Goal: Task Accomplishment & Management: Use online tool/utility

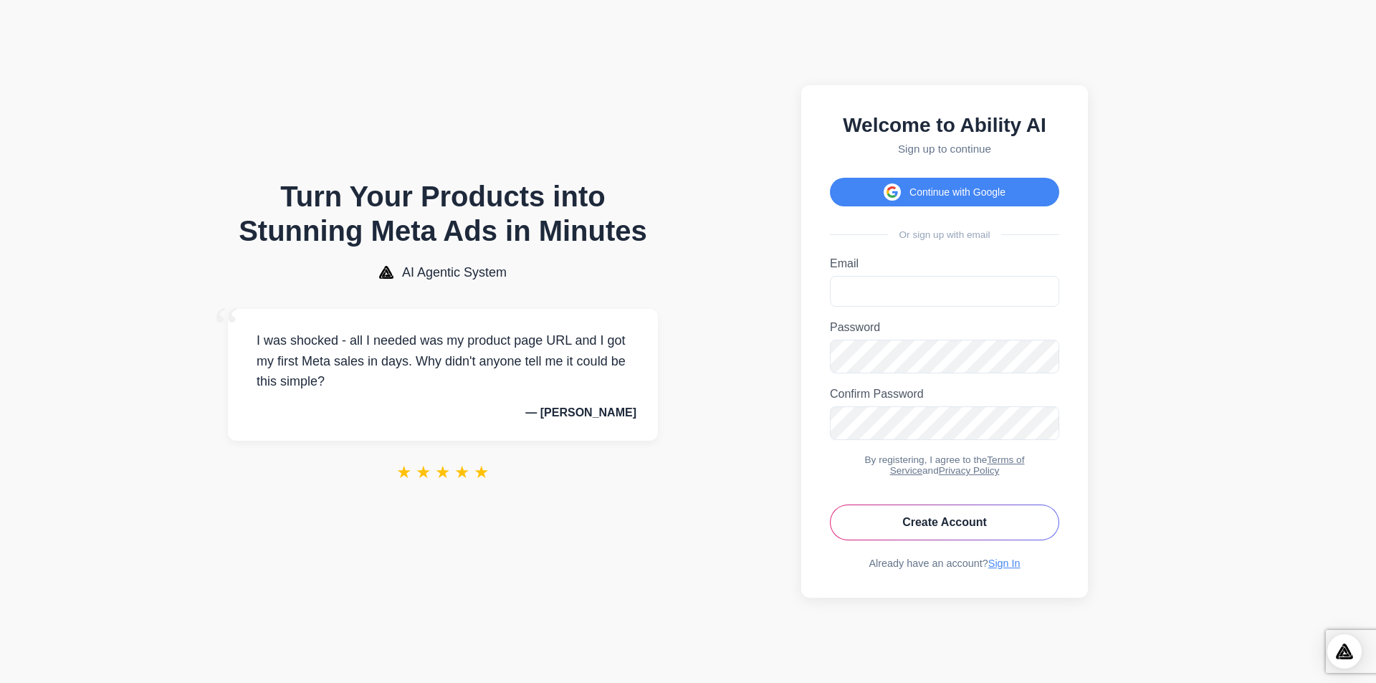
click at [957, 179] on button "Continue with Google" at bounding box center [944, 192] width 229 height 29
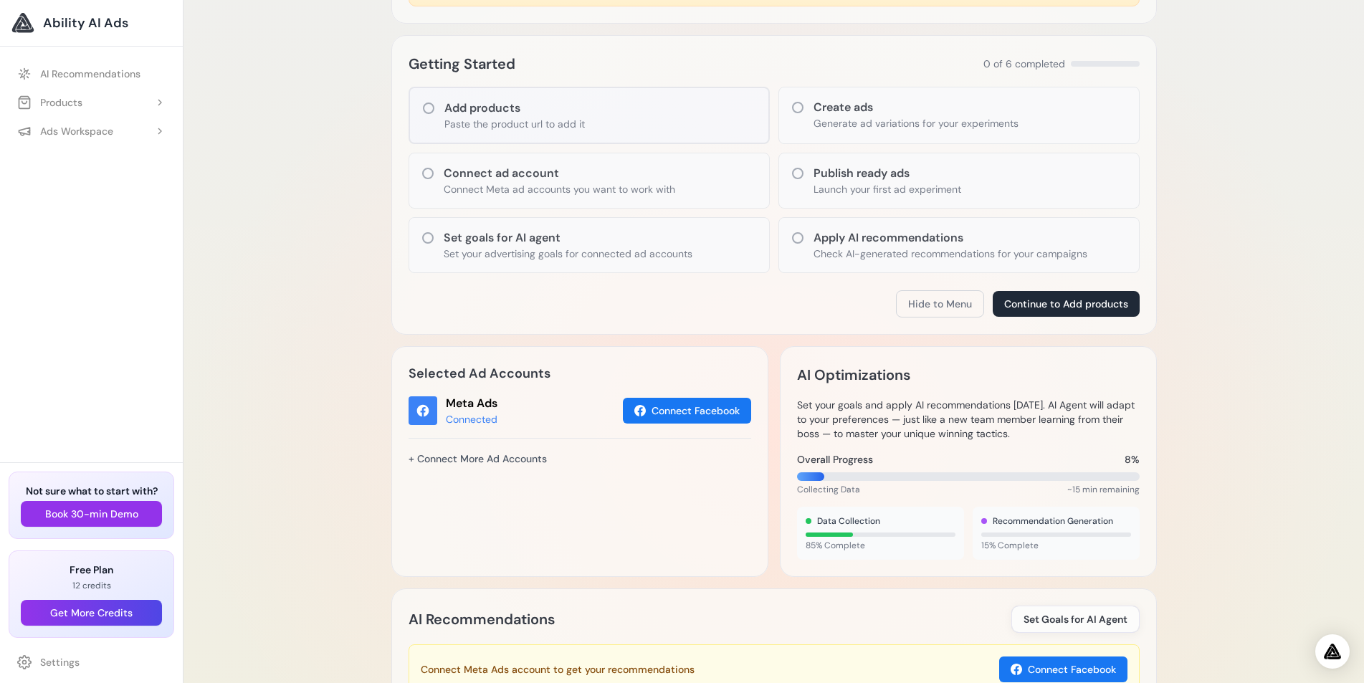
scroll to position [97, 0]
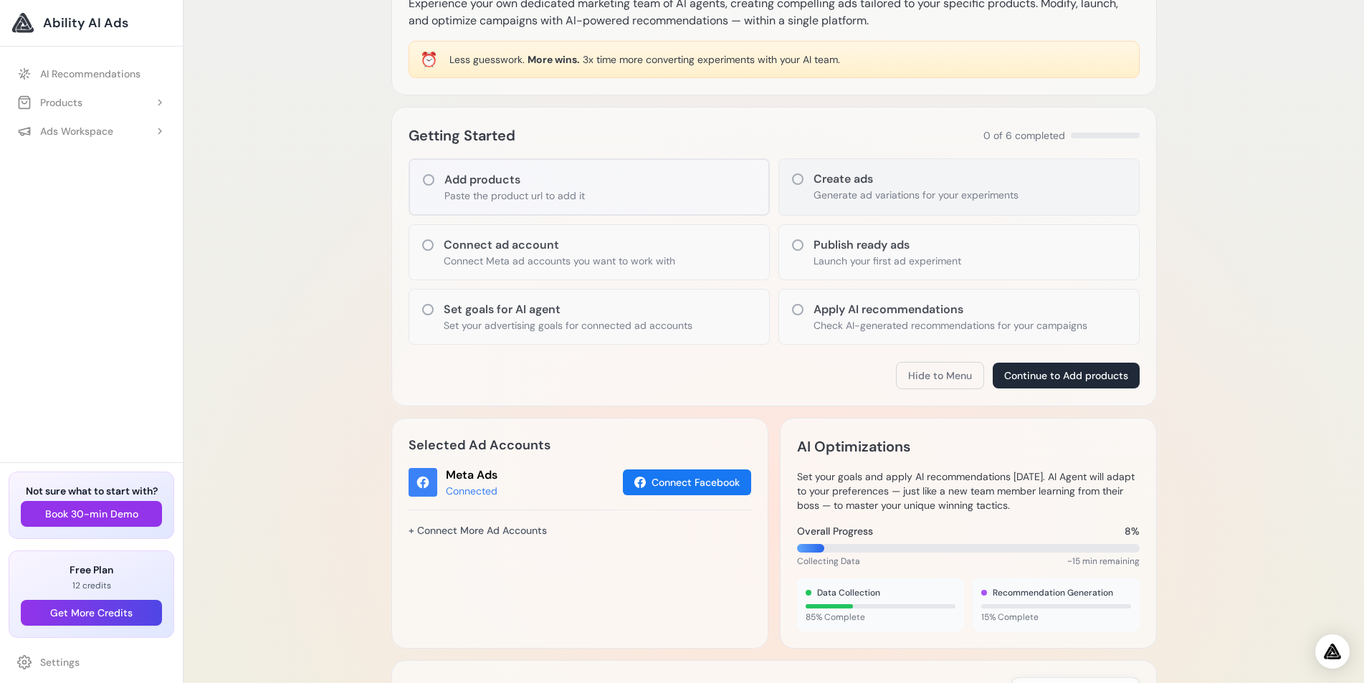
click at [798, 179] on icon at bounding box center [797, 179] width 14 height 14
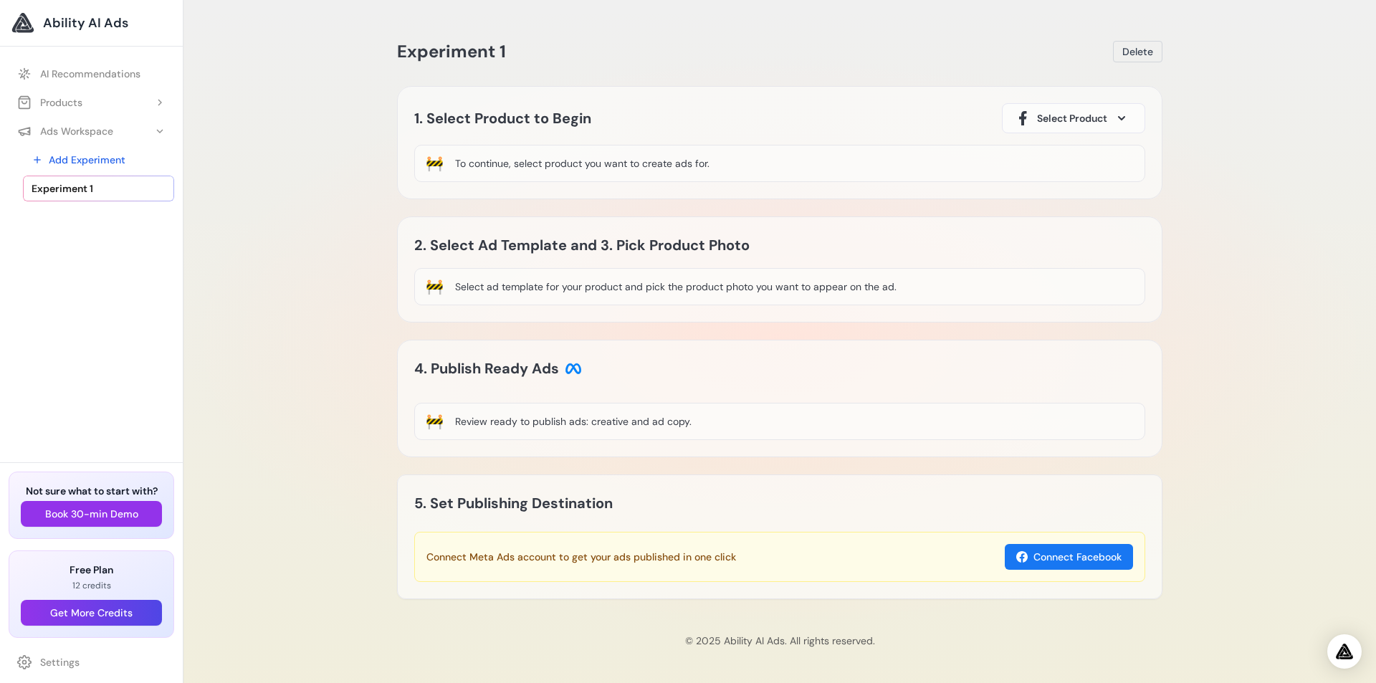
click at [1079, 124] on span "Select Product" at bounding box center [1072, 118] width 70 height 14
click at [1114, 118] on button "Select Product" at bounding box center [1073, 118] width 143 height 30
click at [469, 163] on div "To continue, select product you want to create ads for." at bounding box center [582, 163] width 254 height 14
click at [1131, 56] on span "Delete" at bounding box center [1137, 51] width 31 height 14
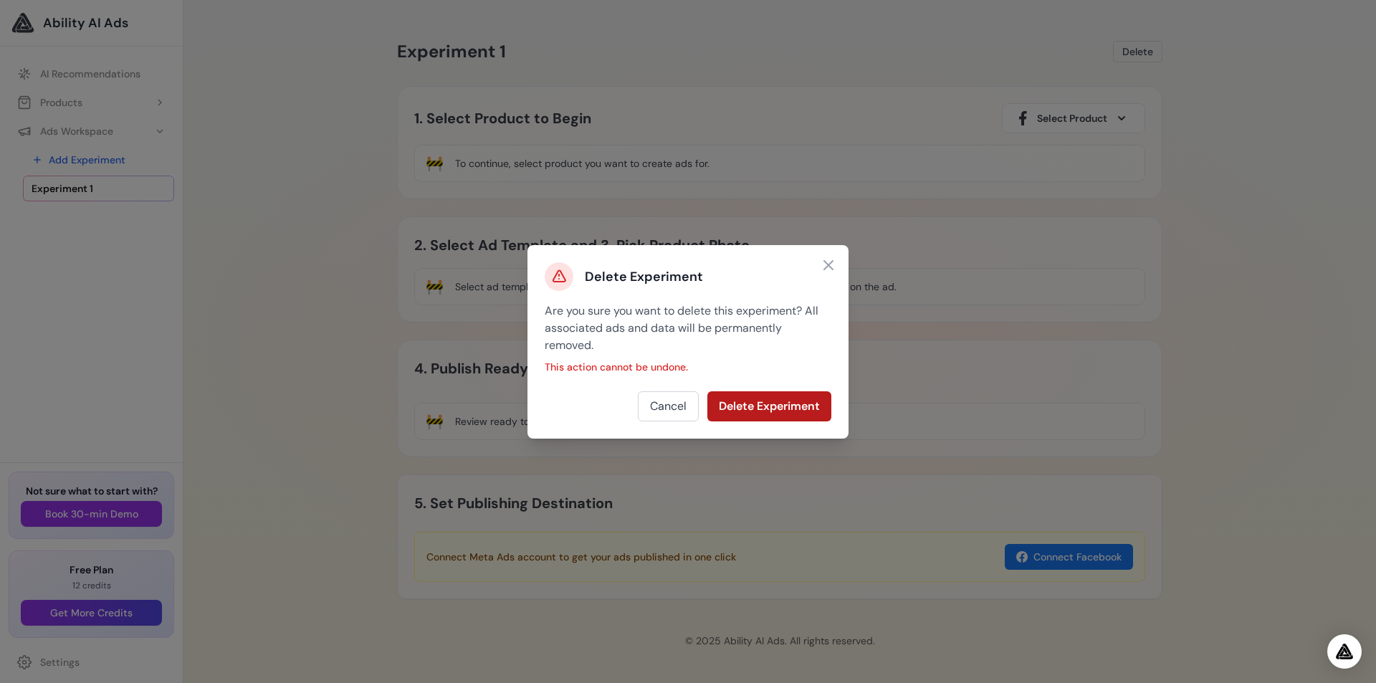
click at [746, 411] on button "Delete Experiment" at bounding box center [769, 406] width 124 height 30
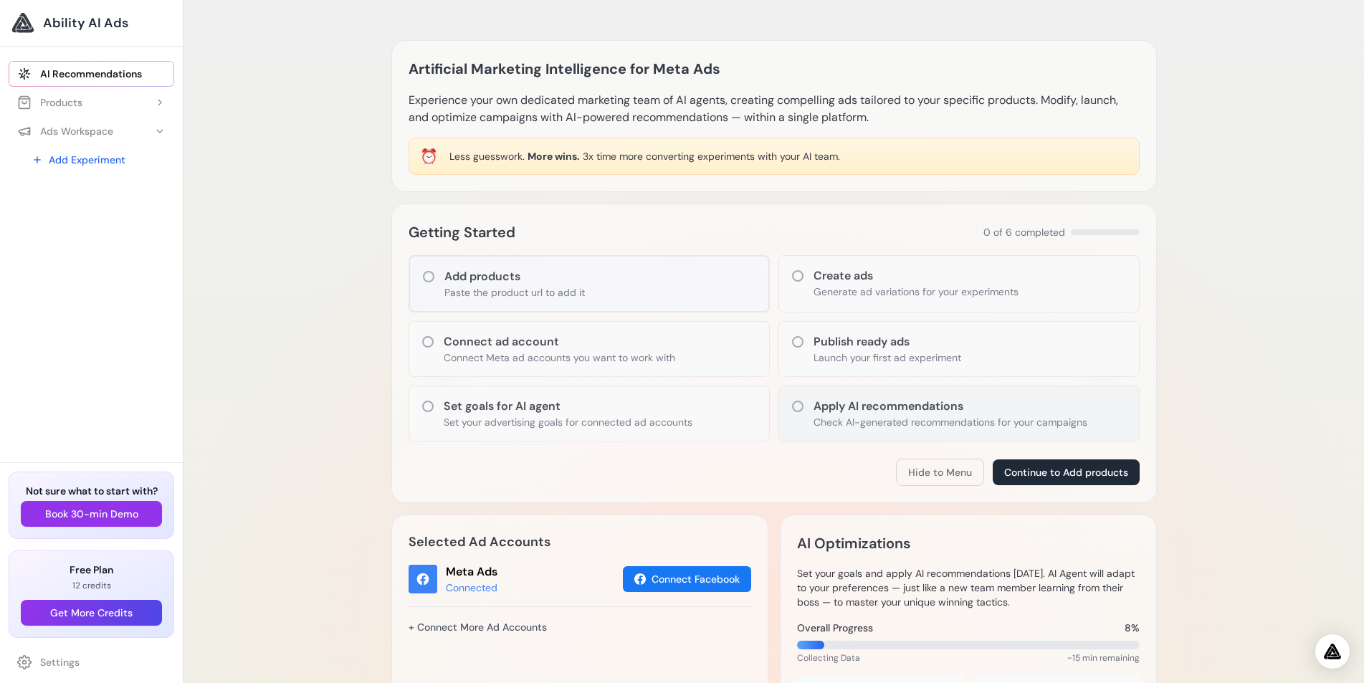
click at [867, 409] on h3 "Apply AI recommendations" at bounding box center [950, 406] width 274 height 17
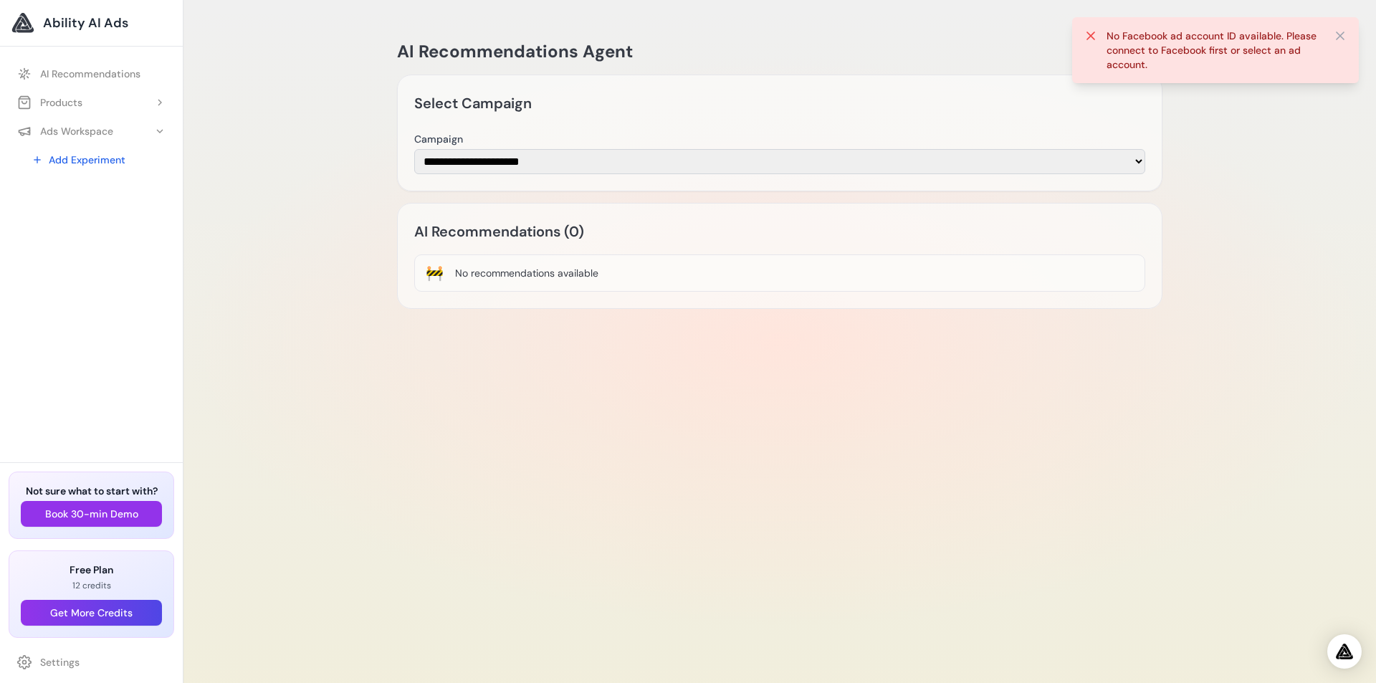
click at [1088, 32] on icon at bounding box center [1090, 35] width 7 height 7
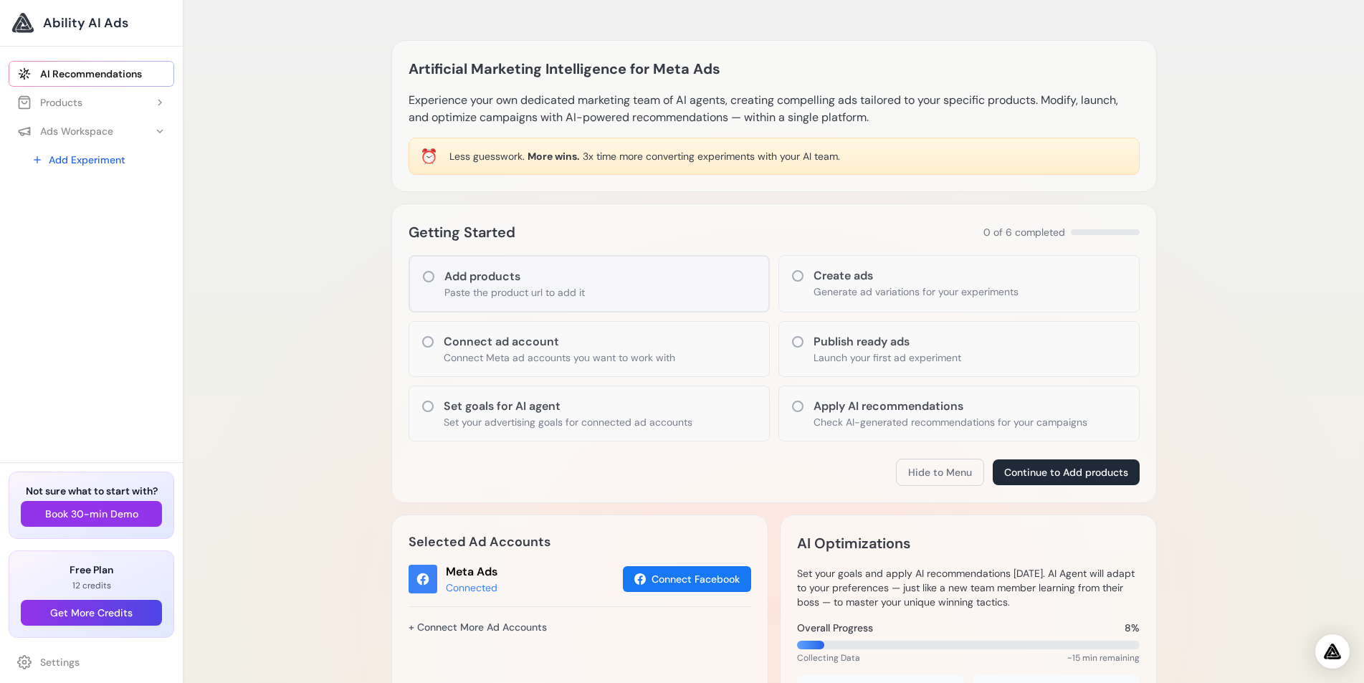
click at [330, 216] on div "Artificial Marketing Intelligence for Meta Ads Experience your own dedicated ma…" at bounding box center [773, 605] width 1180 height 1210
click at [869, 272] on h3 "Create ads" at bounding box center [915, 275] width 205 height 17
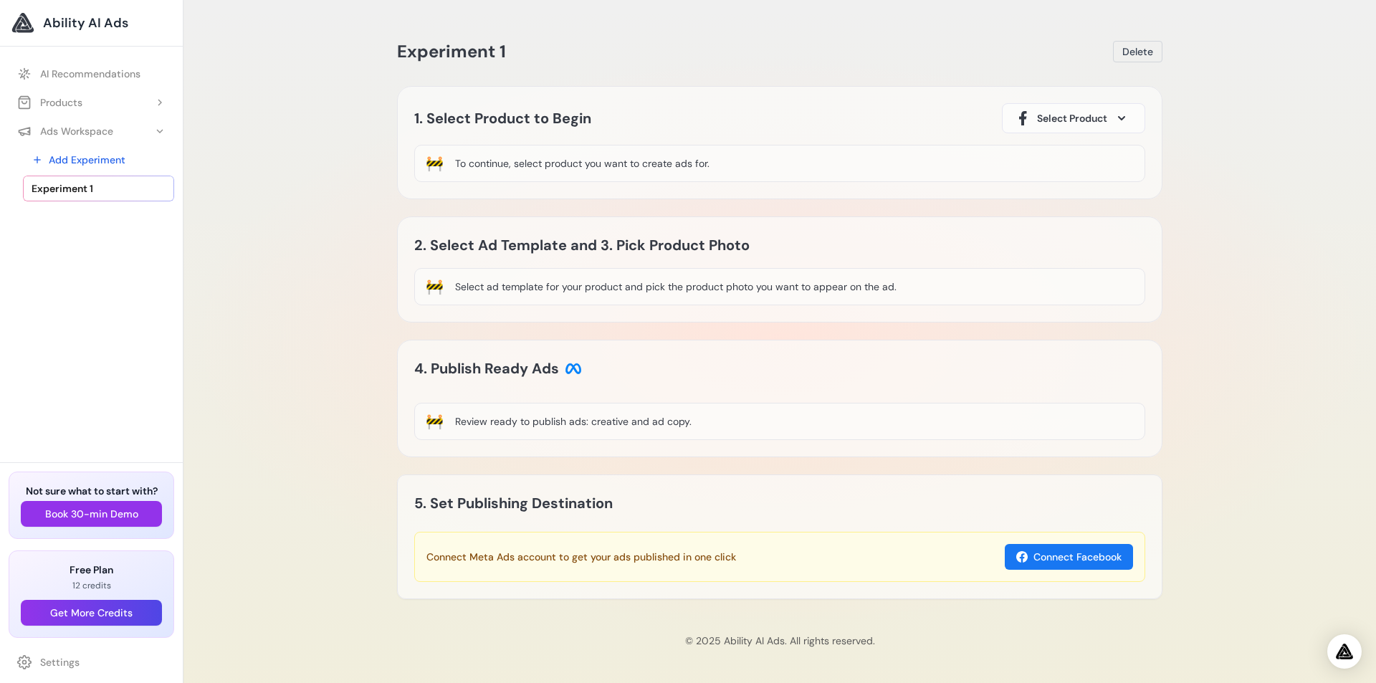
click at [472, 158] on div "To continue, select product you want to create ads for." at bounding box center [582, 163] width 254 height 14
click at [456, 161] on div "To continue, select product you want to create ads for." at bounding box center [582, 163] width 254 height 14
click at [820, 87] on div "1. Select Product to Begin Select Product 🚧 To continue, select product you wan…" at bounding box center [779, 142] width 765 height 113
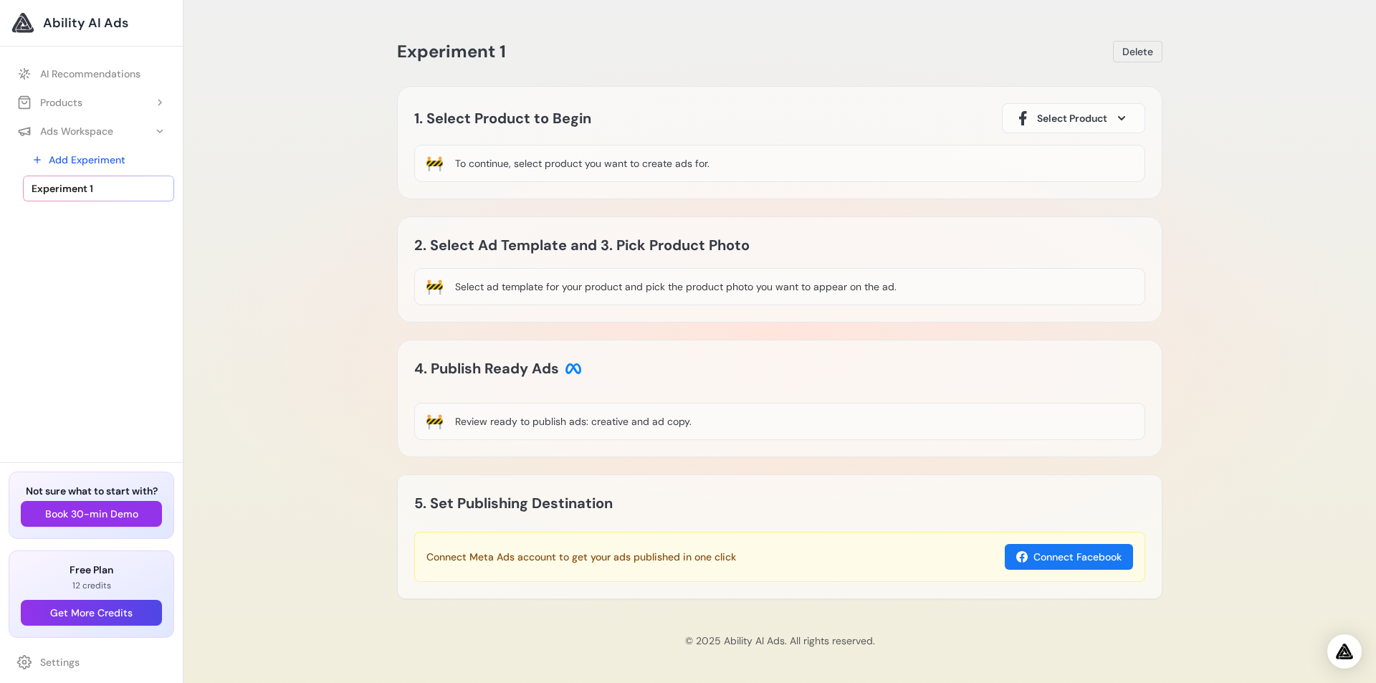
click at [1121, 109] on button "Select Product" at bounding box center [1073, 118] width 143 height 30
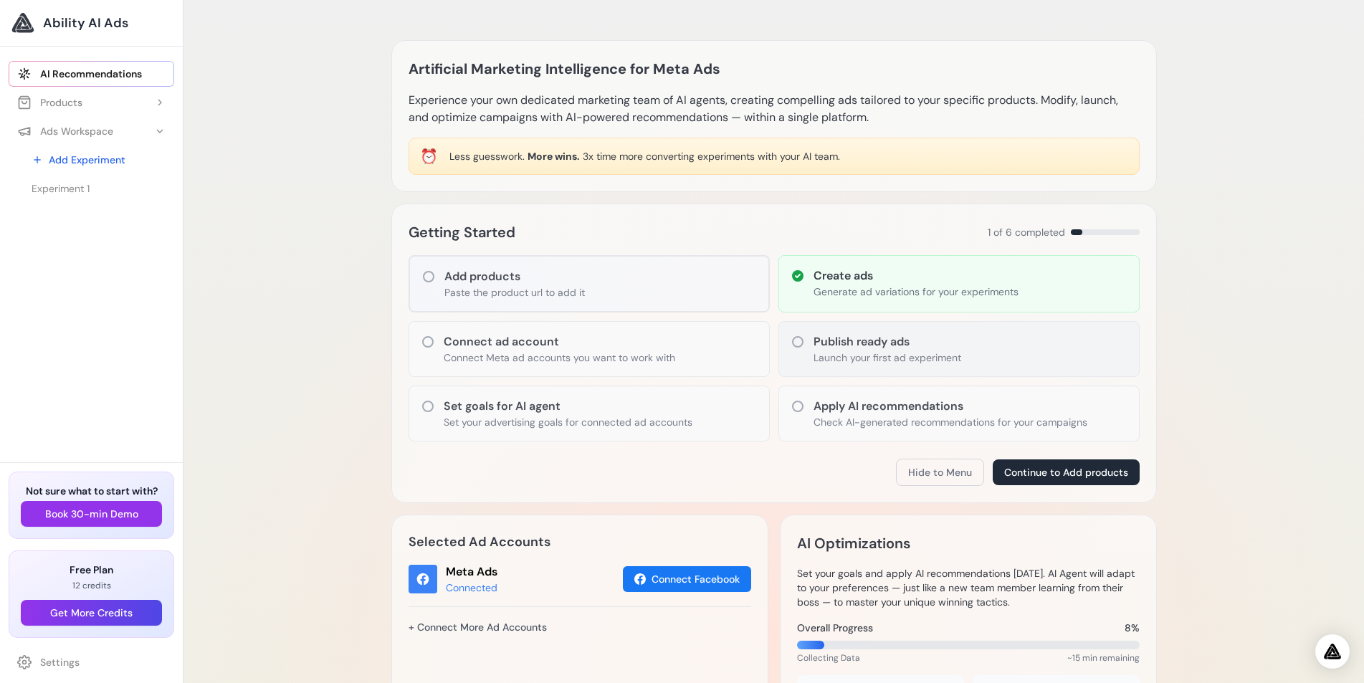
click at [800, 340] on icon at bounding box center [797, 342] width 14 height 14
click at [794, 338] on icon at bounding box center [797, 341] width 11 height 11
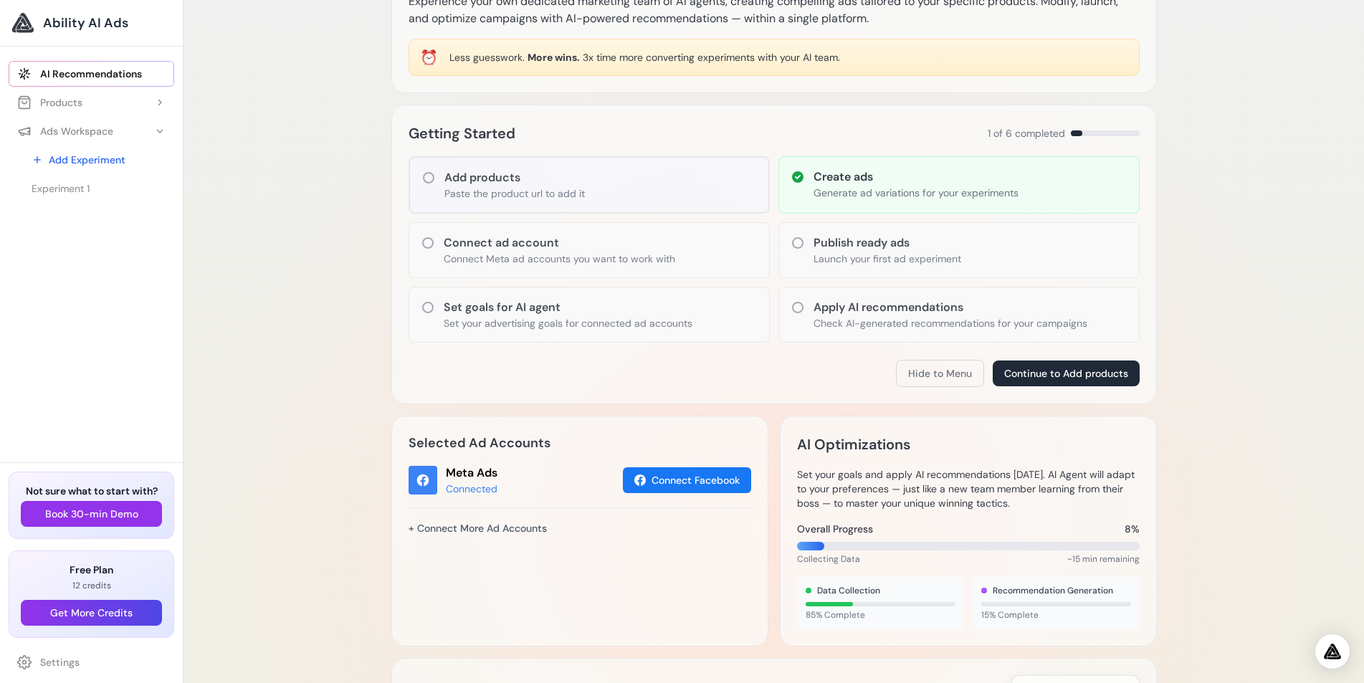
scroll to position [72, 0]
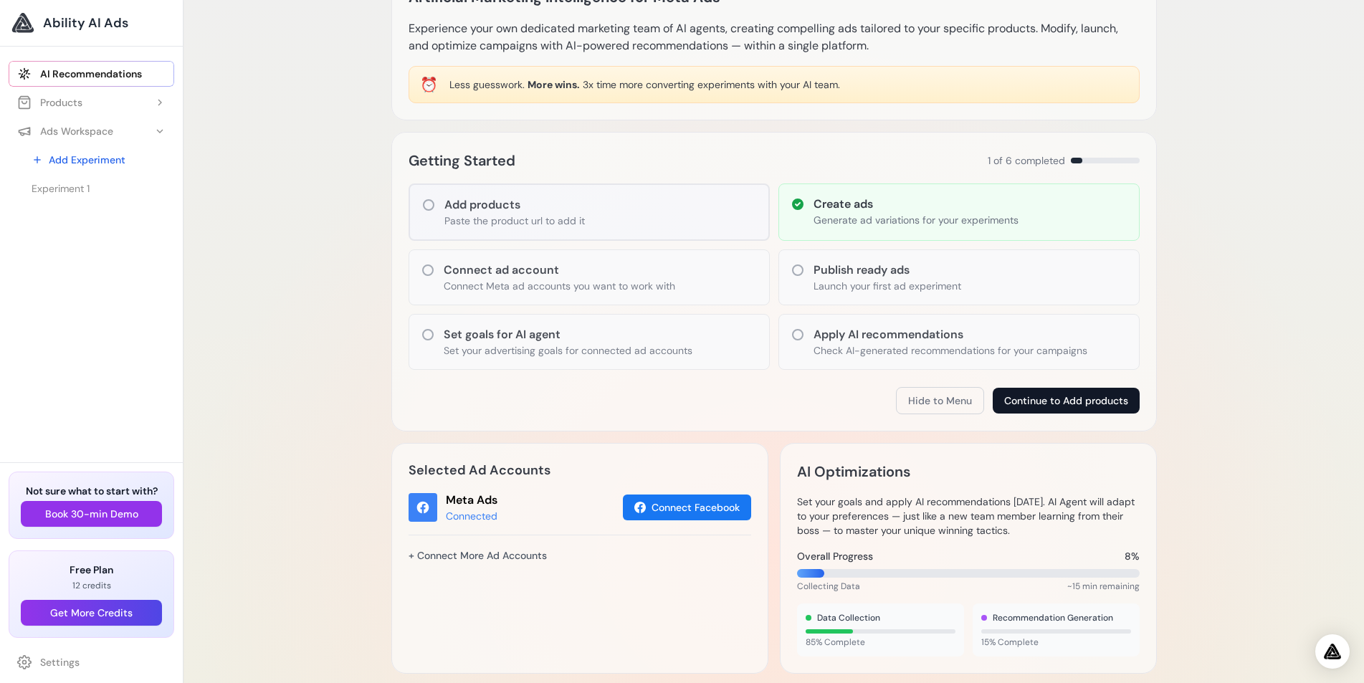
click at [1059, 397] on button "Continue to Add products" at bounding box center [1066, 401] width 147 height 26
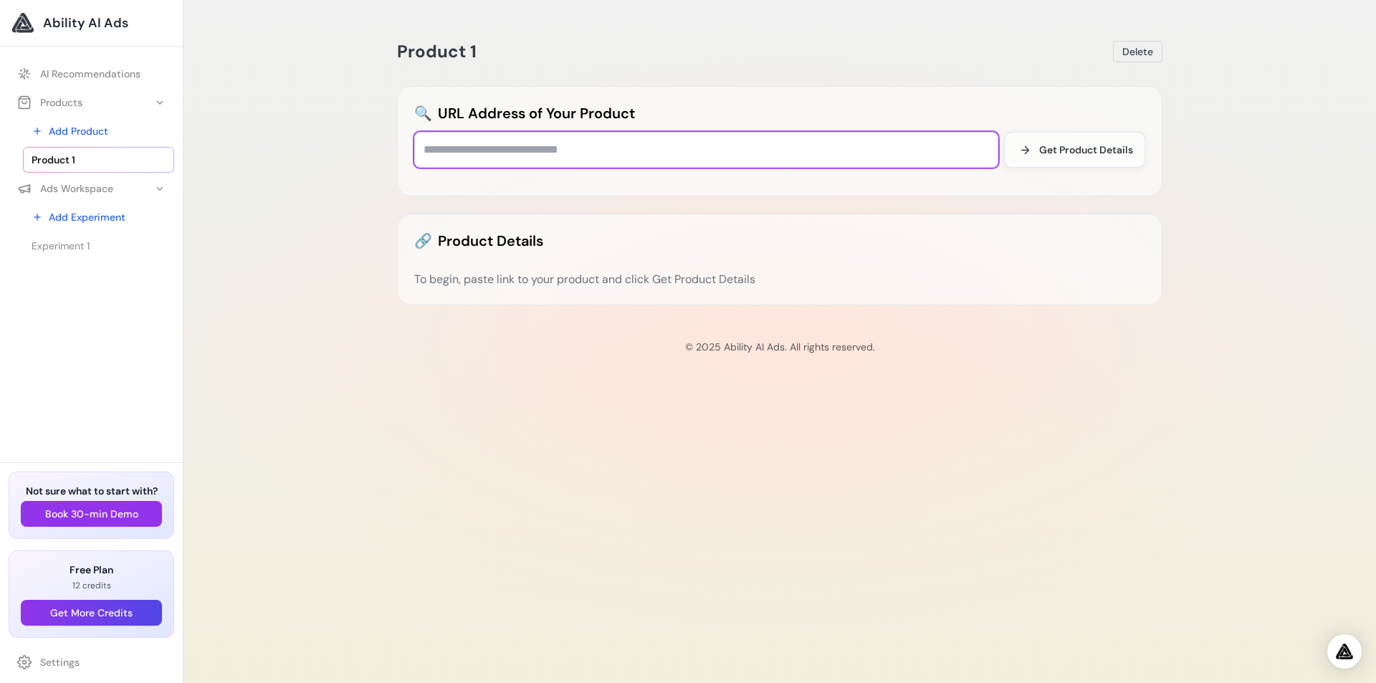
click at [535, 155] on input "text" at bounding box center [706, 150] width 584 height 36
type input "**********"
click at [461, 414] on div "**********" at bounding box center [779, 341] width 1192 height 683
click at [1091, 153] on span "Get Product Details" at bounding box center [1086, 150] width 94 height 14
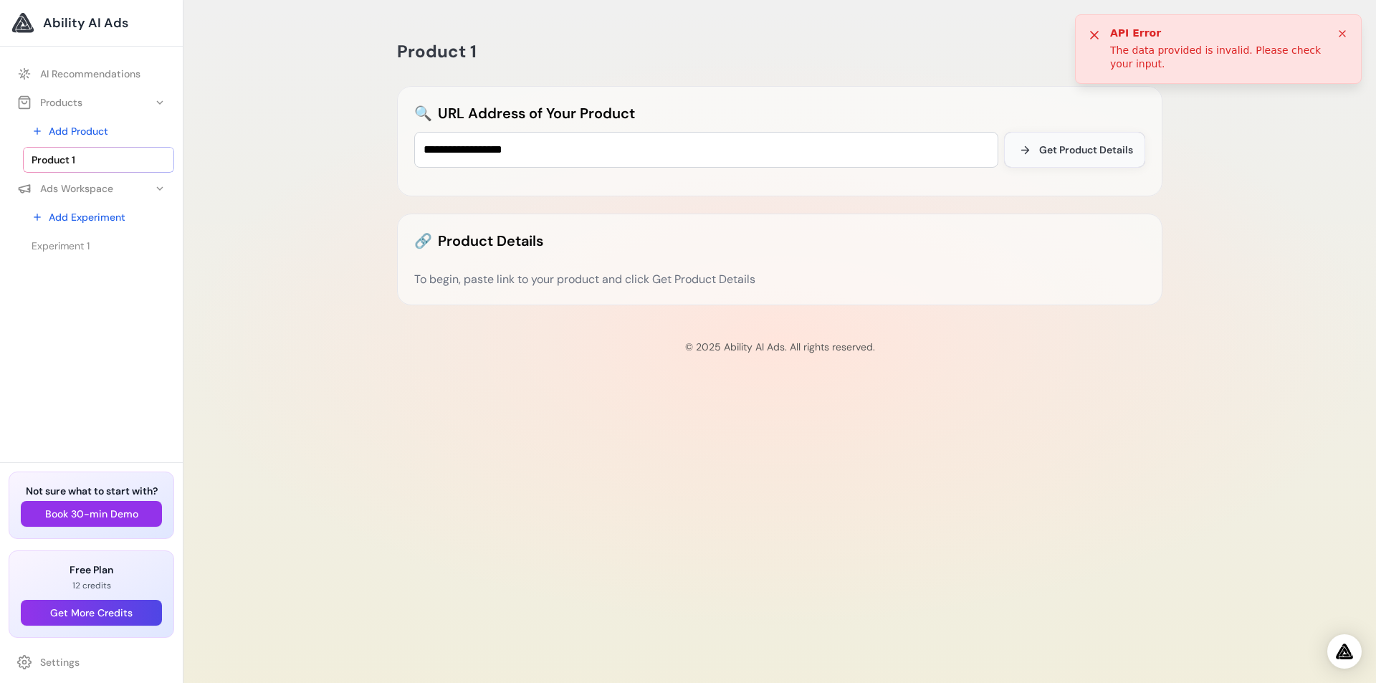
click at [1091, 153] on span "Get Product Details" at bounding box center [1086, 150] width 94 height 14
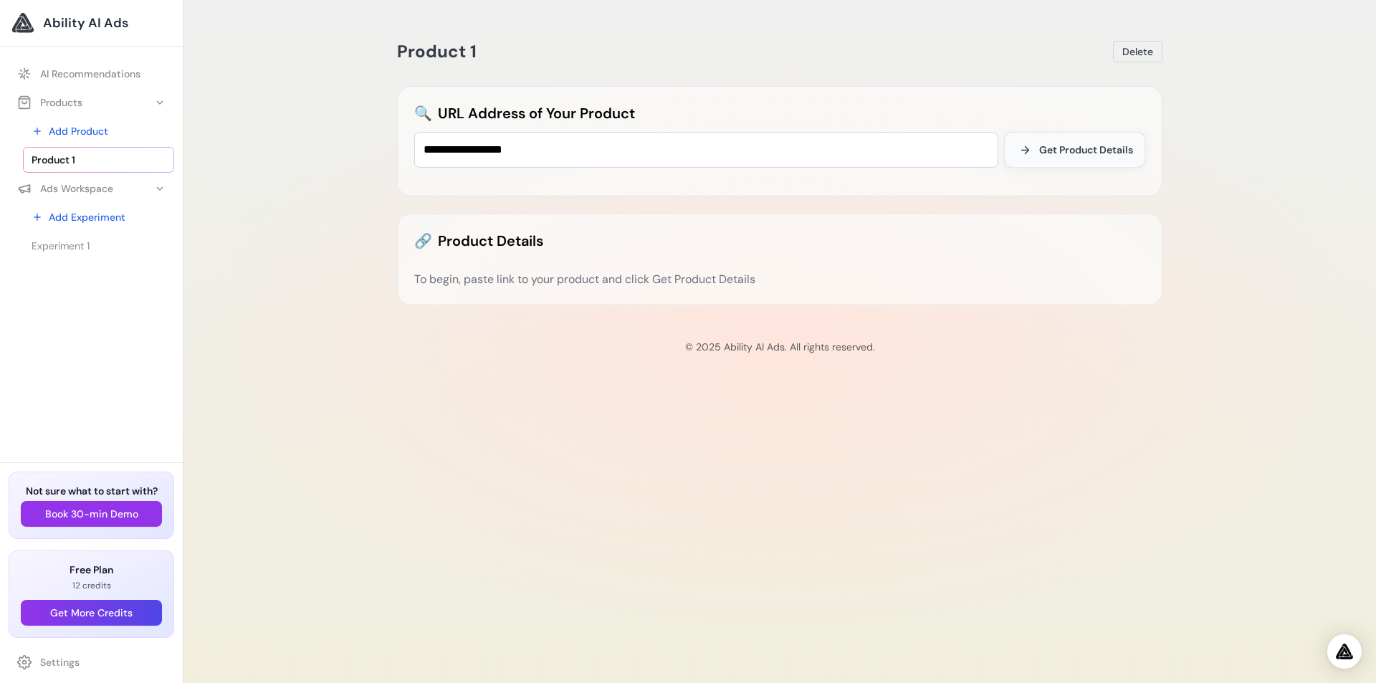
click at [1055, 150] on span "Get Product Details" at bounding box center [1086, 150] width 94 height 14
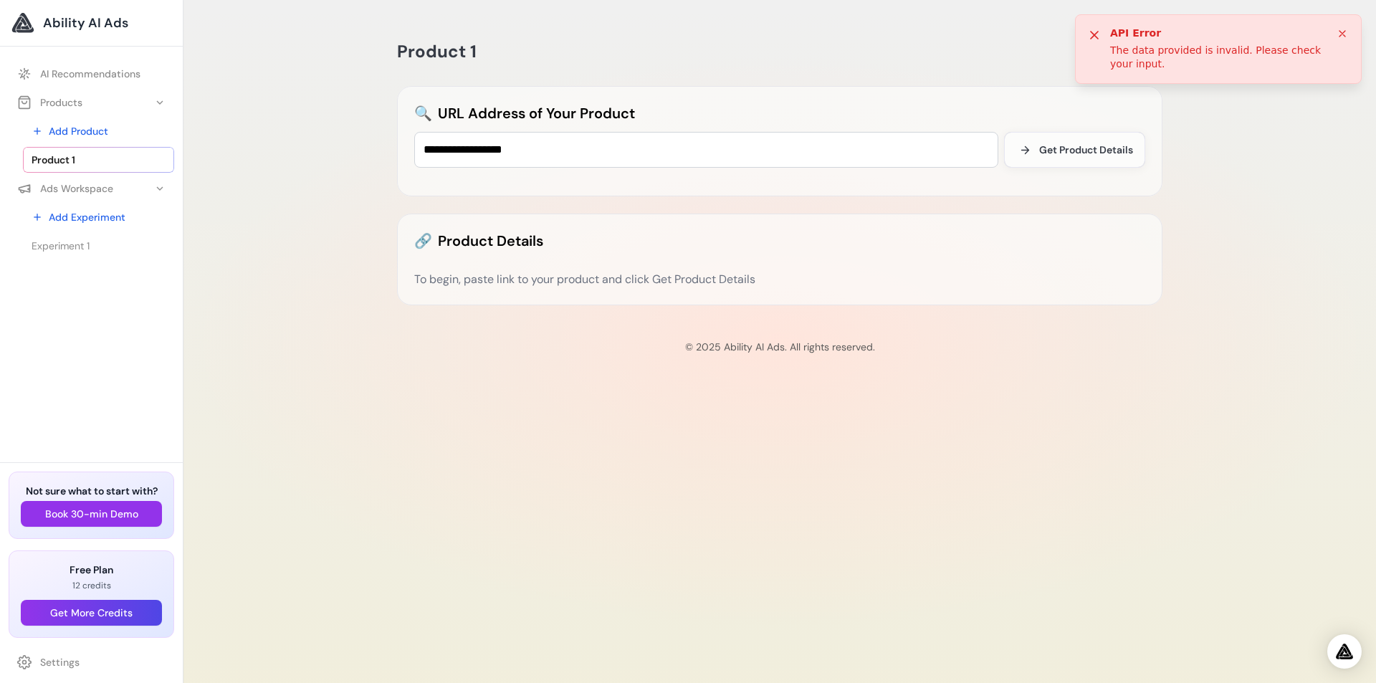
click at [636, 269] on div "🔗 Product Details To begin, paste link to your product and click Get Product De…" at bounding box center [779, 260] width 765 height 92
click at [626, 281] on div "To begin, paste link to your product and click Get Product Details" at bounding box center [779, 279] width 731 height 17
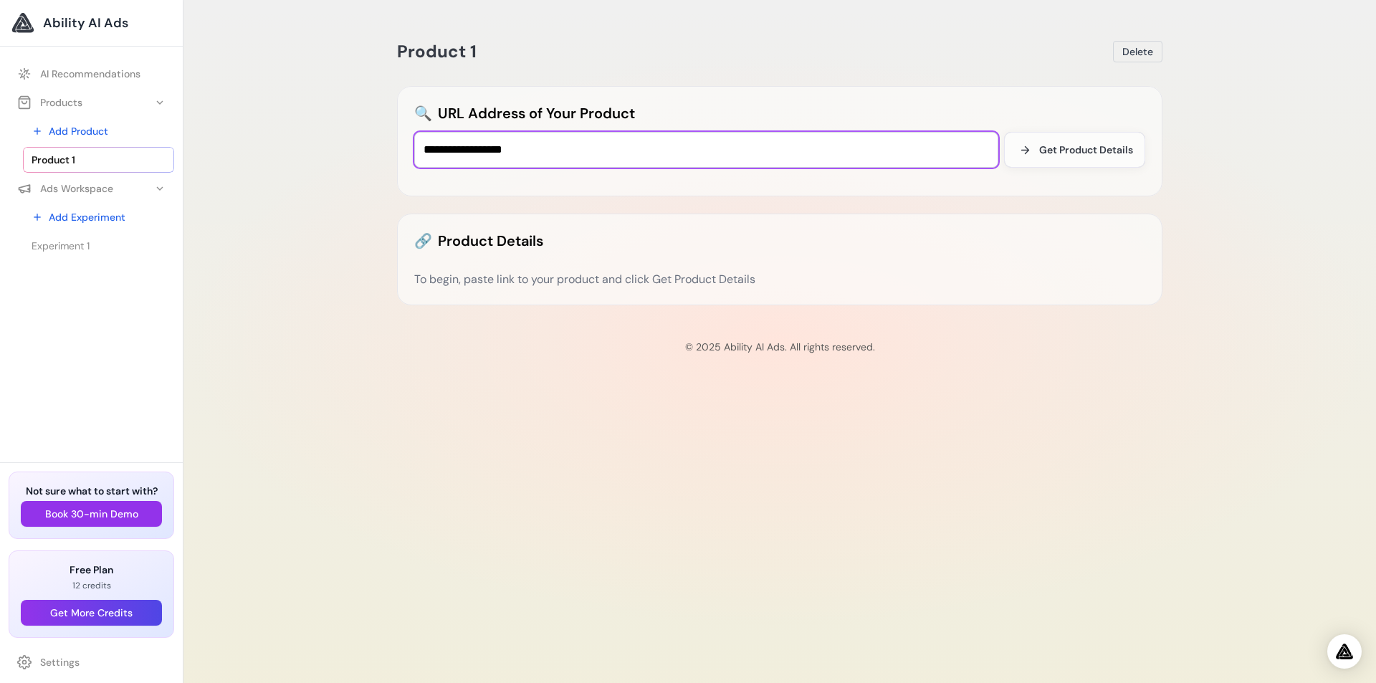
drag, startPoint x: 560, startPoint y: 157, endPoint x: 376, endPoint y: 146, distance: 184.5
click at [376, 146] on div "**********" at bounding box center [779, 341] width 1192 height 683
click at [505, 278] on div "To begin, paste link to your product and click Get Product Details" at bounding box center [779, 279] width 731 height 17
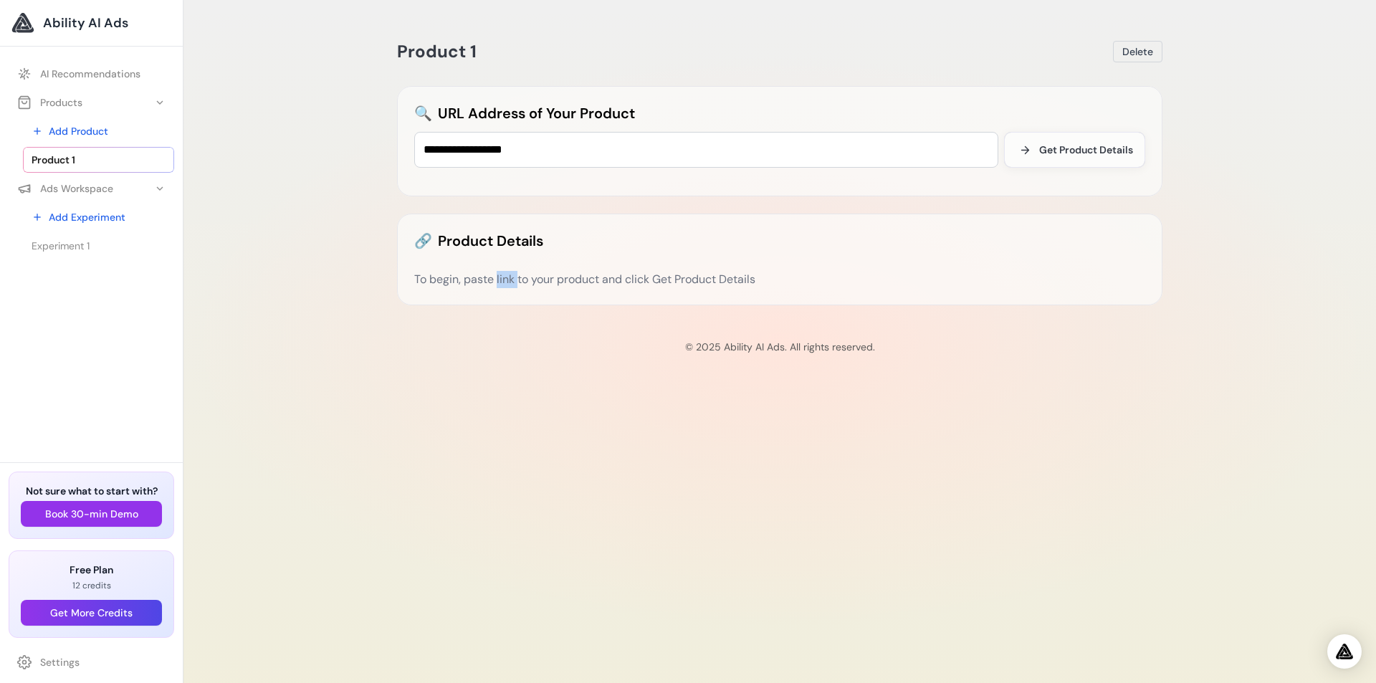
click at [505, 278] on div "To begin, paste link to your product and click Get Product Details" at bounding box center [779, 279] width 731 height 17
click at [720, 282] on div "To begin, paste link to your product and click Get Product Details" at bounding box center [779, 279] width 731 height 17
click at [453, 464] on div "**********" at bounding box center [779, 341] width 1192 height 683
drag, startPoint x: 374, startPoint y: 140, endPoint x: 295, endPoint y: 138, distance: 79.6
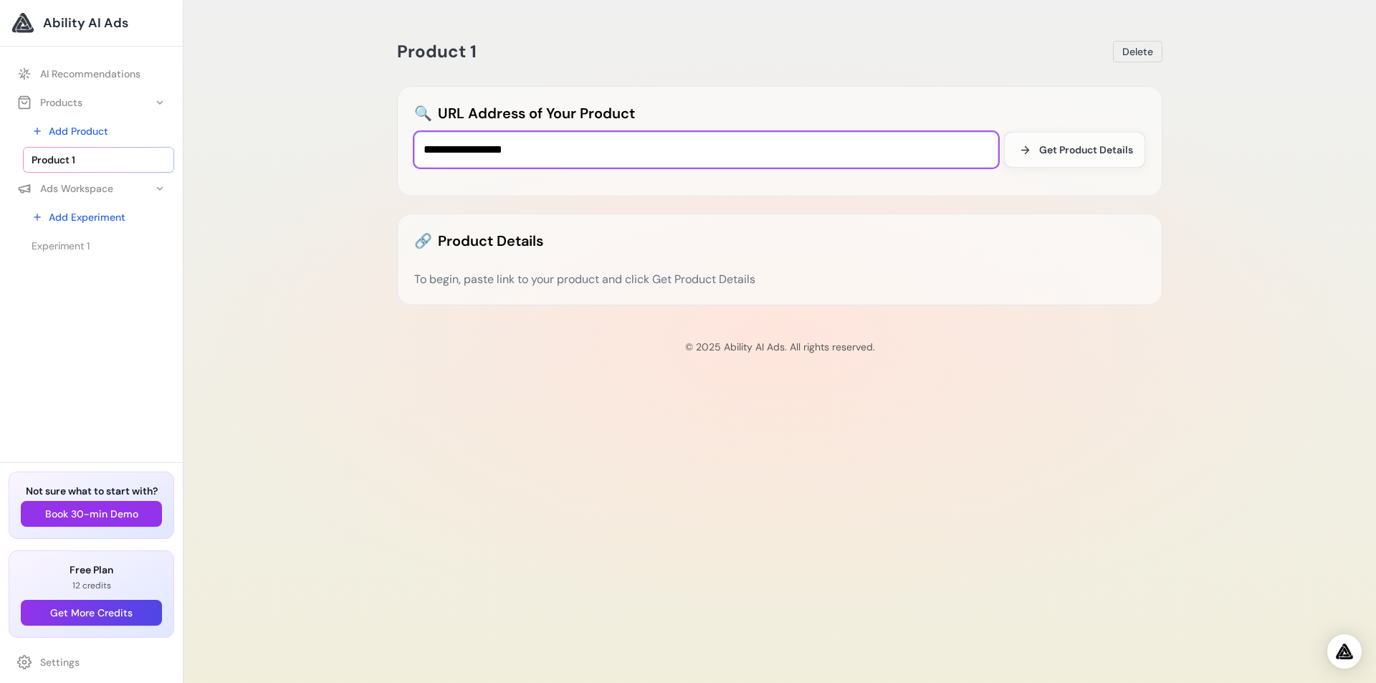
click at [295, 138] on div "**********" at bounding box center [779, 341] width 1192 height 683
click at [264, 133] on div "**********" at bounding box center [779, 341] width 1192 height 683
click at [486, 275] on div "To begin, paste link to your product and click Get Product Details" at bounding box center [779, 279] width 731 height 17
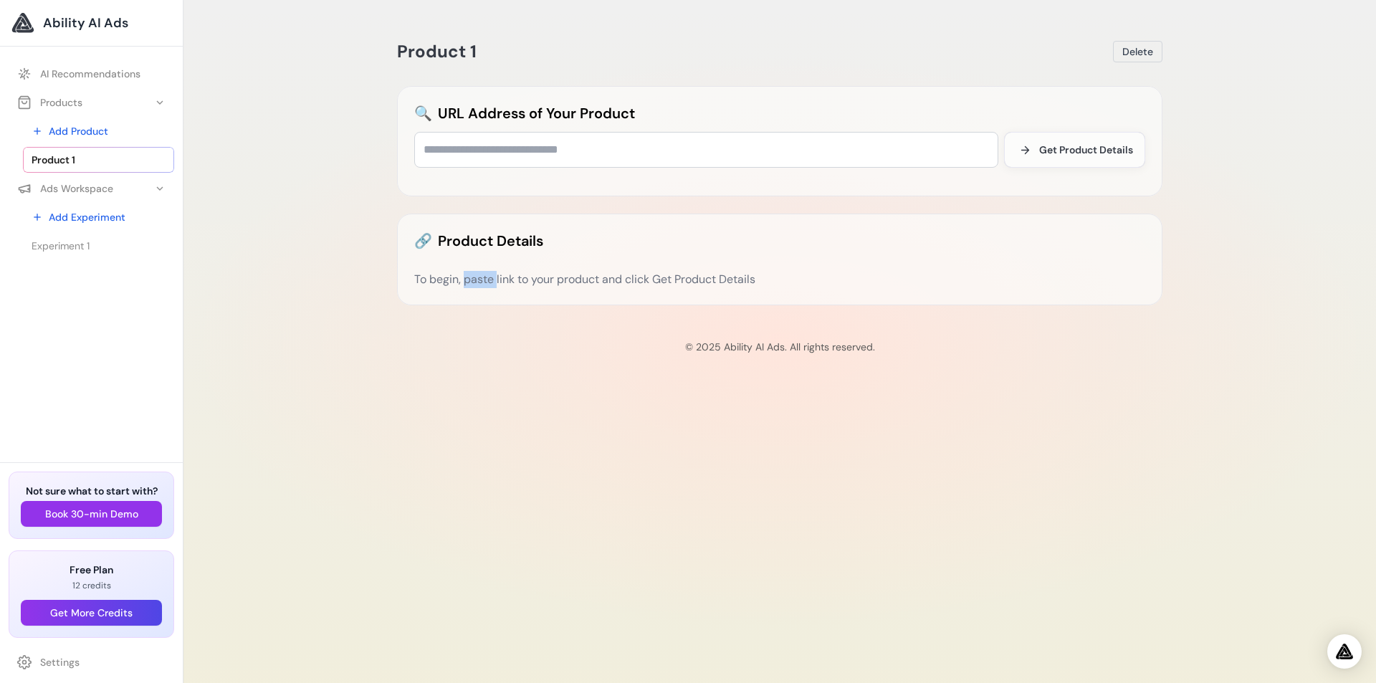
click at [486, 275] on div "To begin, paste link to your product and click Get Product Details" at bounding box center [779, 279] width 731 height 17
click at [477, 327] on div "Product 1 Delete 🔍 URL Address of Your Product Get Product Details 🔗 Product De…" at bounding box center [779, 341] width 1192 height 683
click at [535, 156] on input "text" at bounding box center [706, 150] width 584 height 36
paste input "**********"
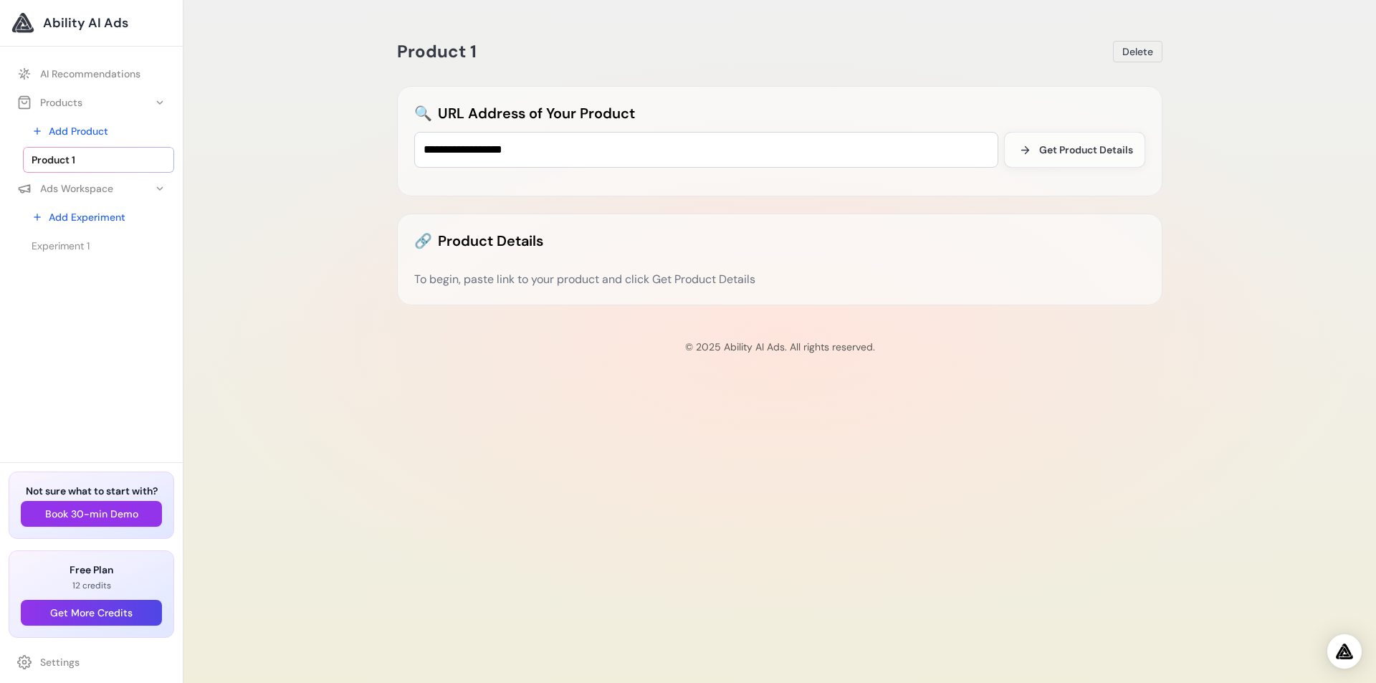
click at [977, 186] on div "**********" at bounding box center [779, 141] width 765 height 110
click at [1080, 144] on span "Get Product Details" at bounding box center [1086, 150] width 94 height 14
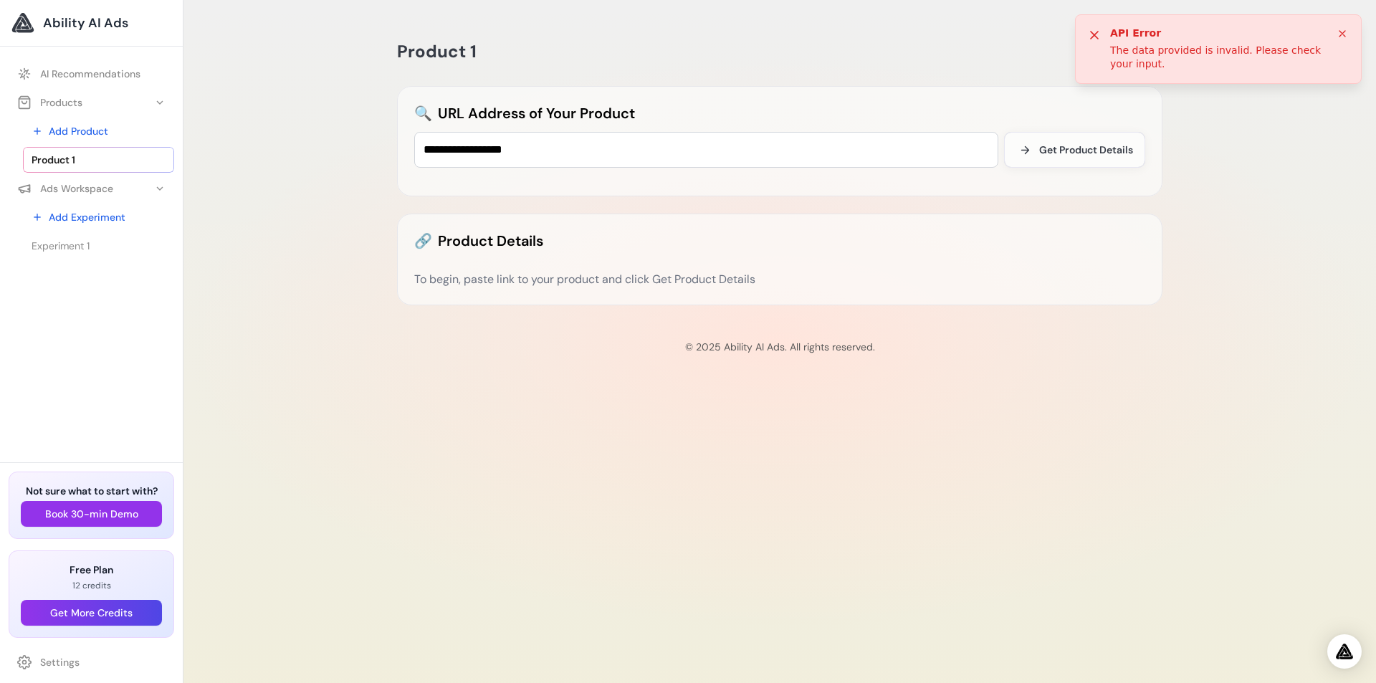
click at [1095, 31] on icon at bounding box center [1094, 35] width 14 height 14
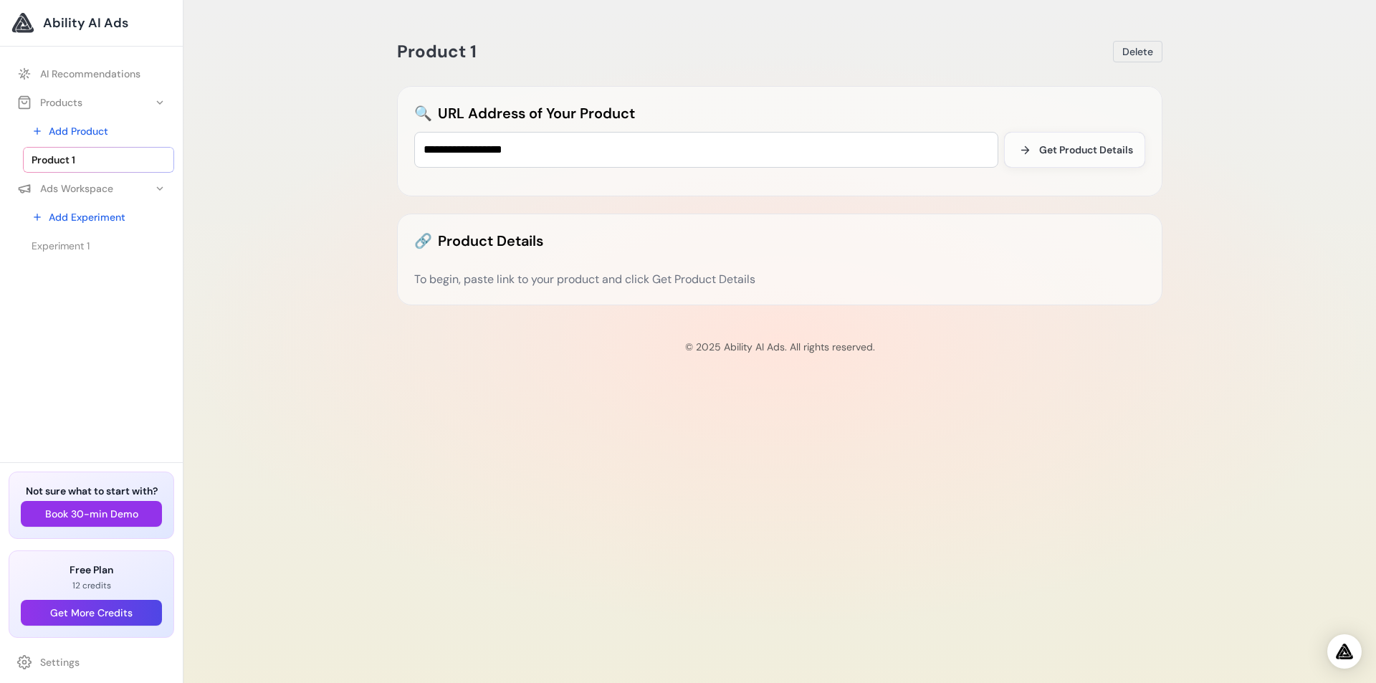
click at [474, 284] on div "To begin, paste link to your product and click Get Product Details" at bounding box center [779, 279] width 731 height 17
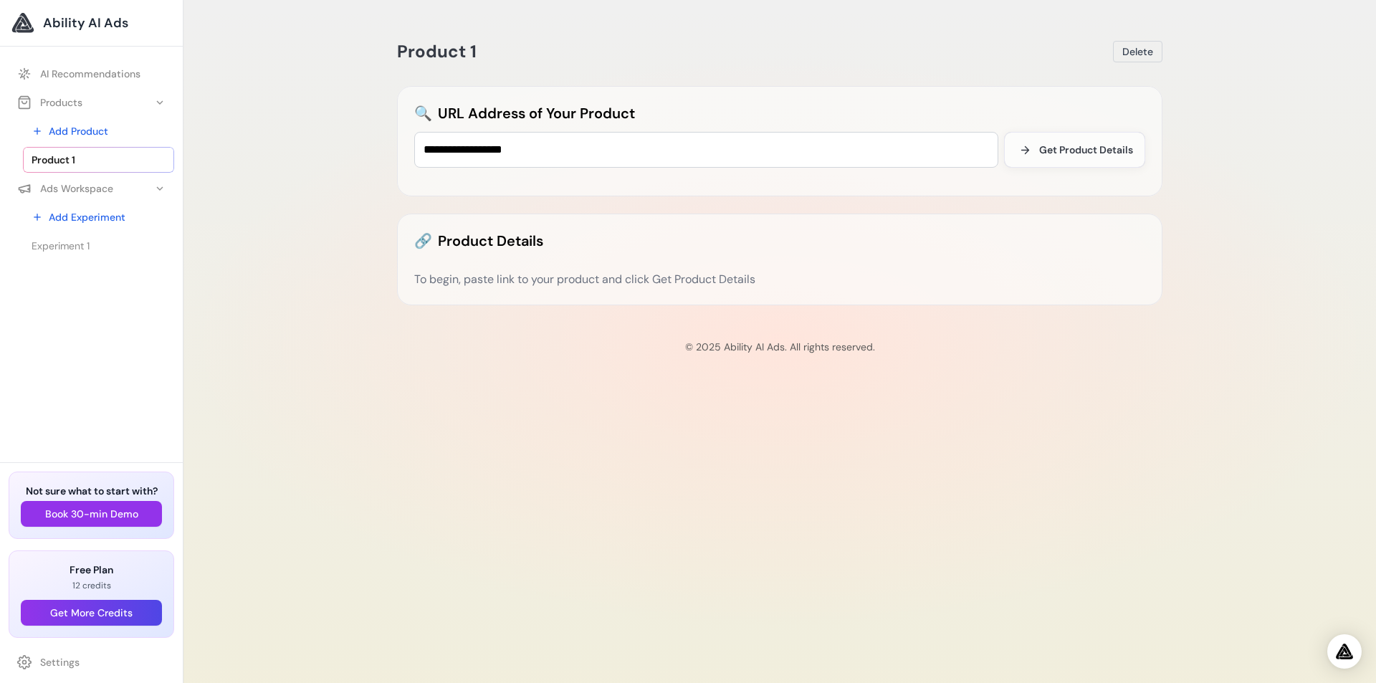
click at [549, 269] on div "🔗 Product Details To begin, paste link to your product and click Get Product De…" at bounding box center [779, 260] width 765 height 92
click at [567, 280] on div "To begin, paste link to your product and click Get Product Details" at bounding box center [779, 279] width 731 height 17
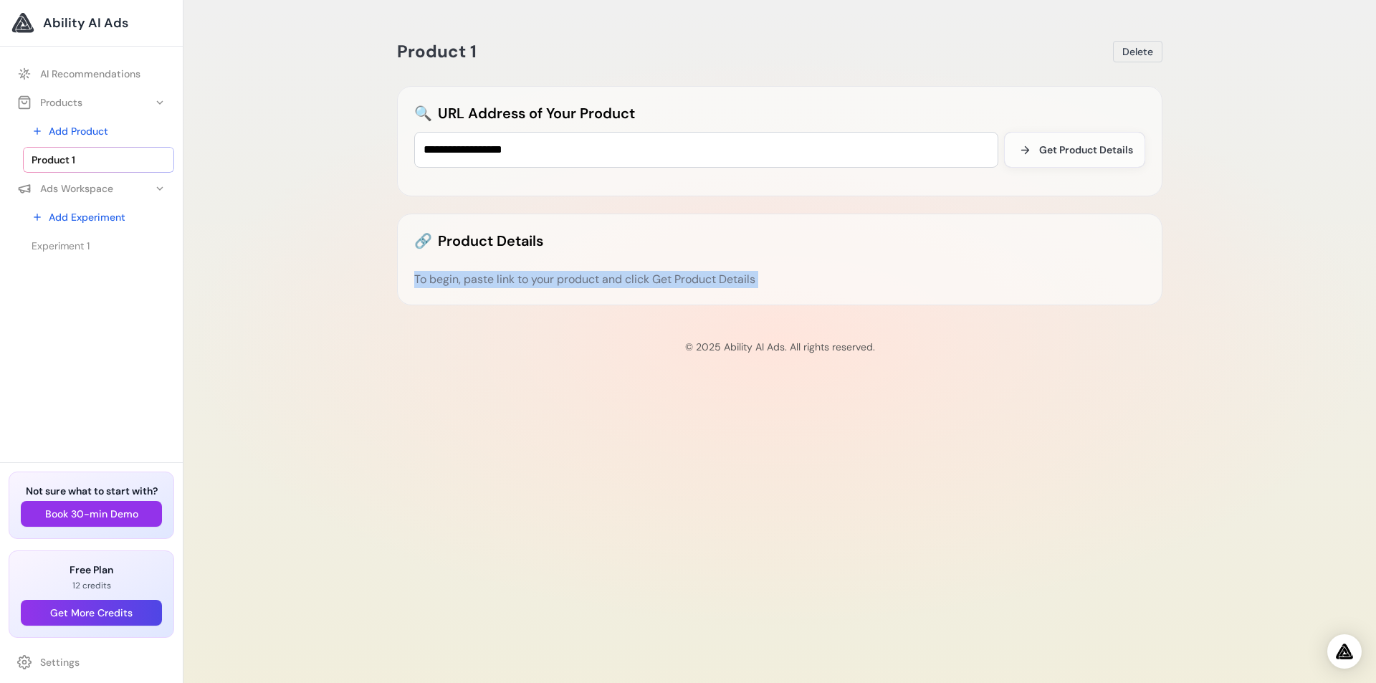
copy div "To begin, paste link to your product and click Get Product Details"
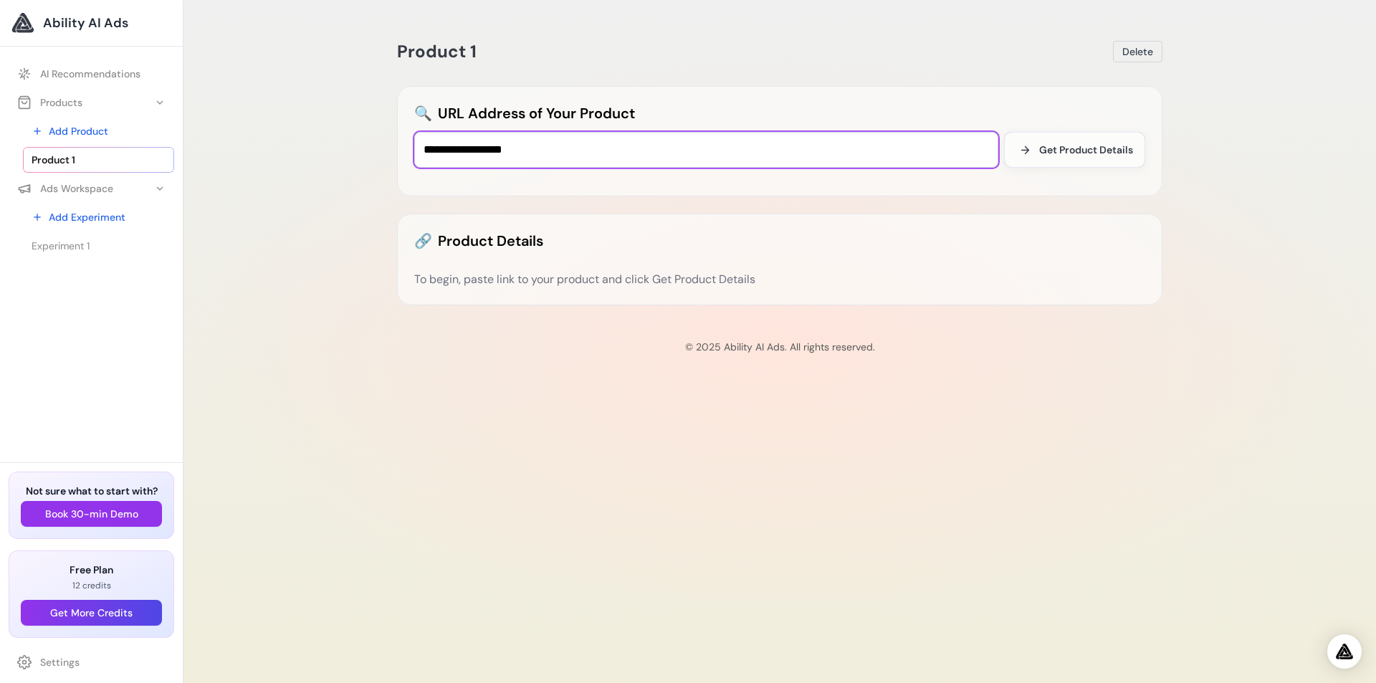
drag, startPoint x: 517, startPoint y: 143, endPoint x: 387, endPoint y: 138, distance: 129.8
click at [387, 138] on div "**********" at bounding box center [780, 169] width 788 height 305
paste input "**********"
type input "**********"
click at [544, 282] on div "To begin, paste link to your product and click Get Product Details" at bounding box center [779, 279] width 731 height 17
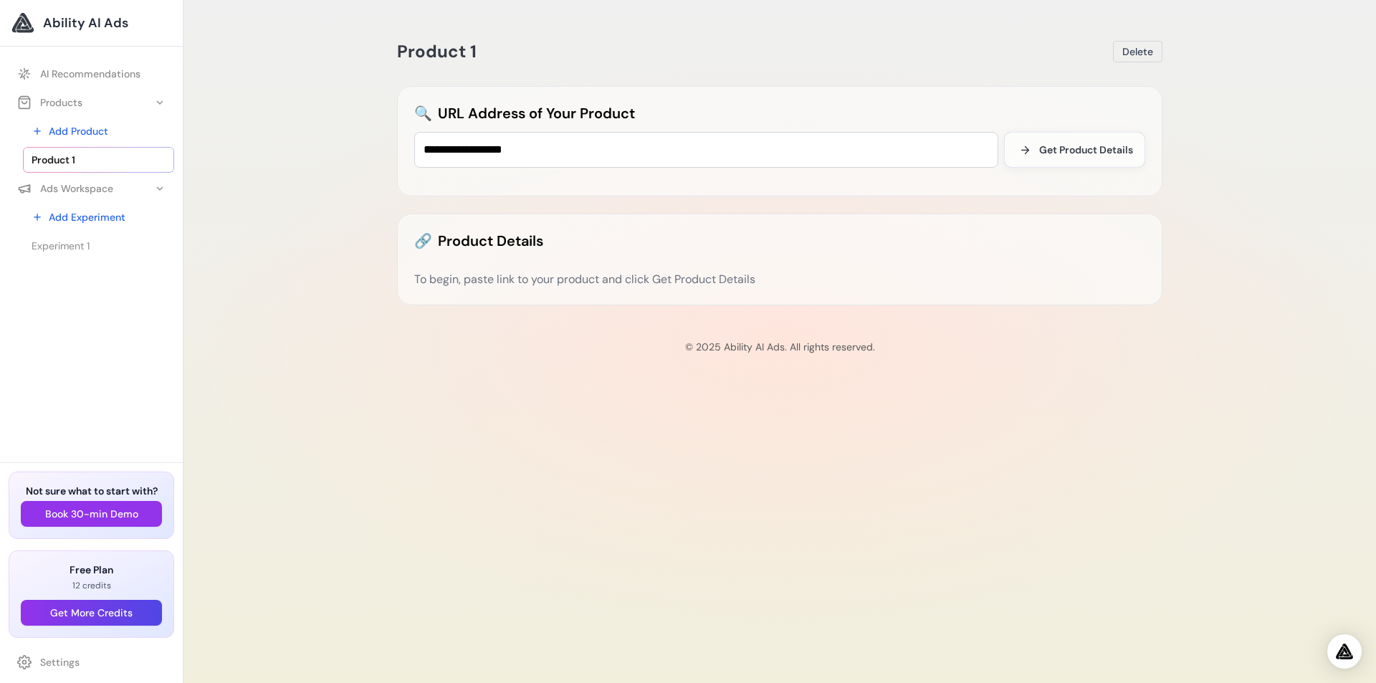
click at [448, 242] on h2 "🔗 Product Details" at bounding box center [779, 241] width 731 height 20
click at [427, 242] on span "🔗" at bounding box center [423, 241] width 18 height 20
click at [1069, 305] on div "🔗 Product Details To begin, paste link to your product and click Get Product De…" at bounding box center [779, 260] width 765 height 92
click at [420, 240] on span "🔗" at bounding box center [423, 241] width 18 height 20
drag, startPoint x: 424, startPoint y: 240, endPoint x: 543, endPoint y: 239, distance: 119.0
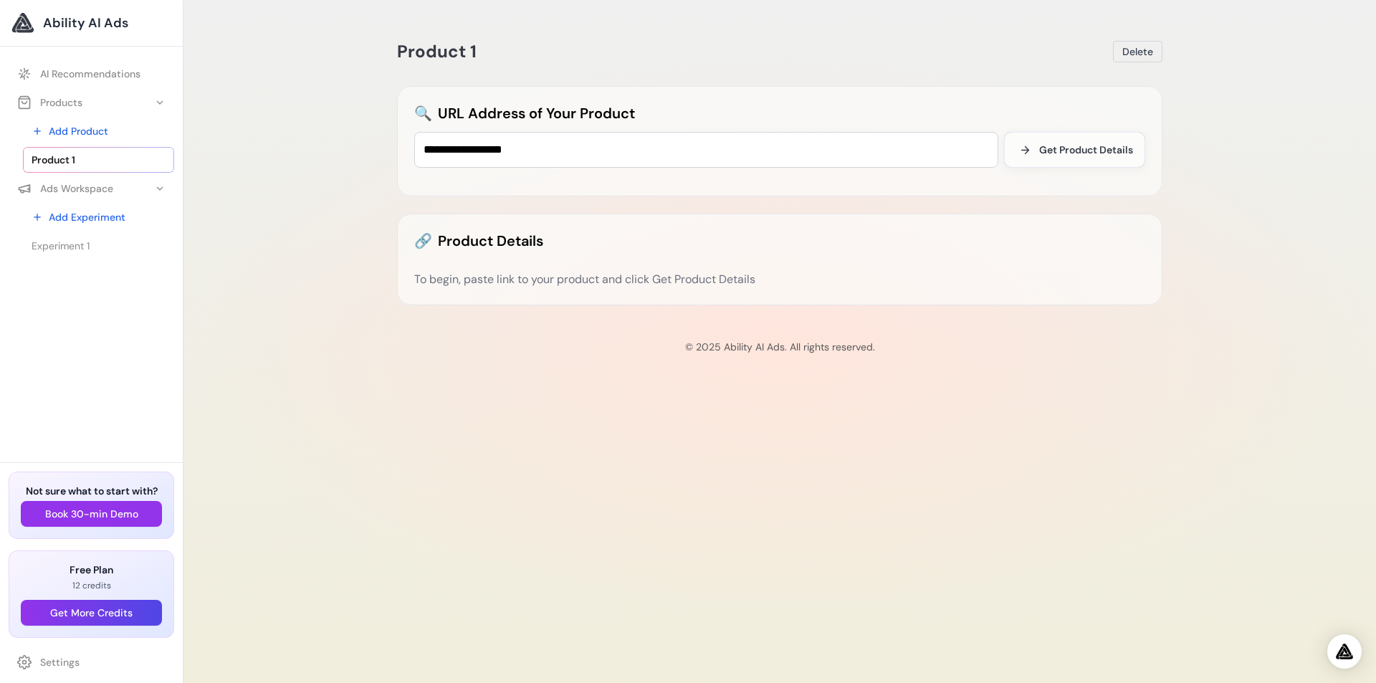
click at [543, 239] on h2 "🔗 Product Details" at bounding box center [779, 241] width 731 height 20
click at [550, 252] on div "🔗 Product Details To begin, paste link to your product and click Get Product De…" at bounding box center [779, 260] width 765 height 92
click at [555, 288] on div "🔗 Product Details To begin, paste link to your product and click Get Product De…" at bounding box center [779, 260] width 765 height 92
click at [1082, 137] on button "Get Product Details" at bounding box center [1074, 150] width 141 height 36
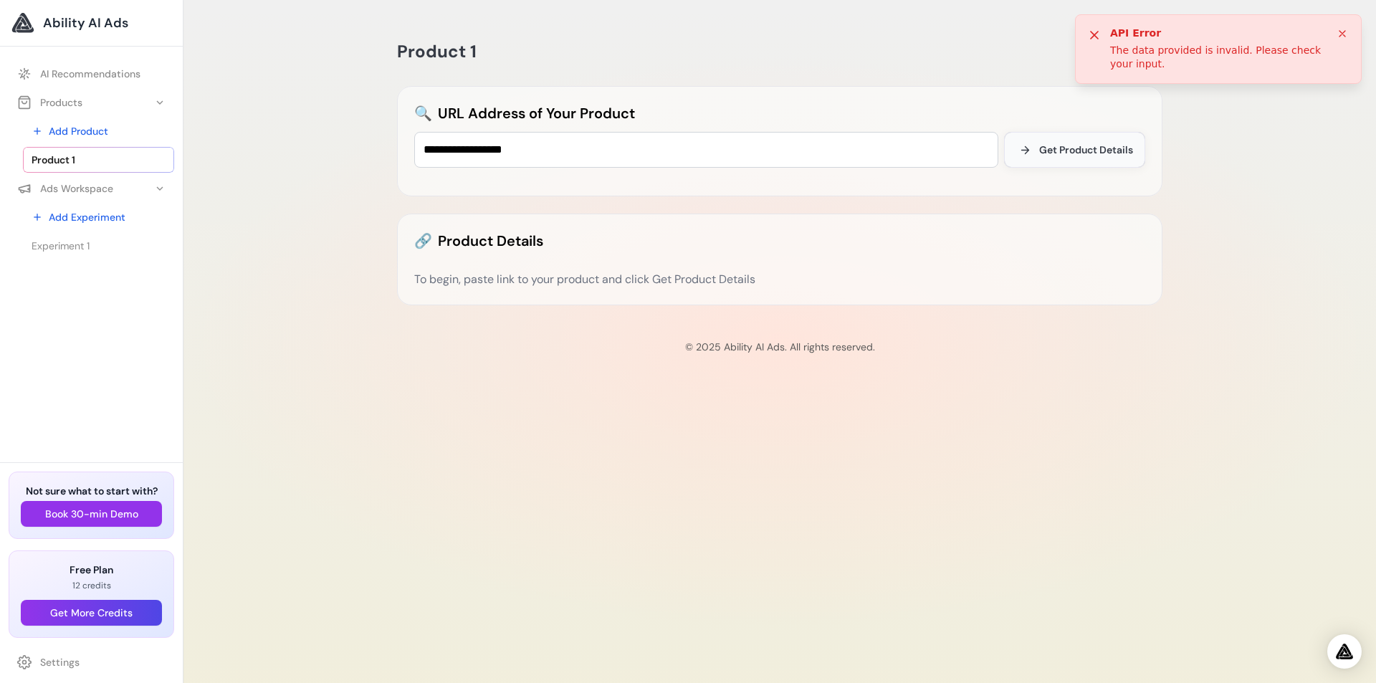
click at [1081, 155] on span "Get Product Details" at bounding box center [1086, 150] width 94 height 14
click at [1339, 34] on icon at bounding box center [1342, 33] width 11 height 11
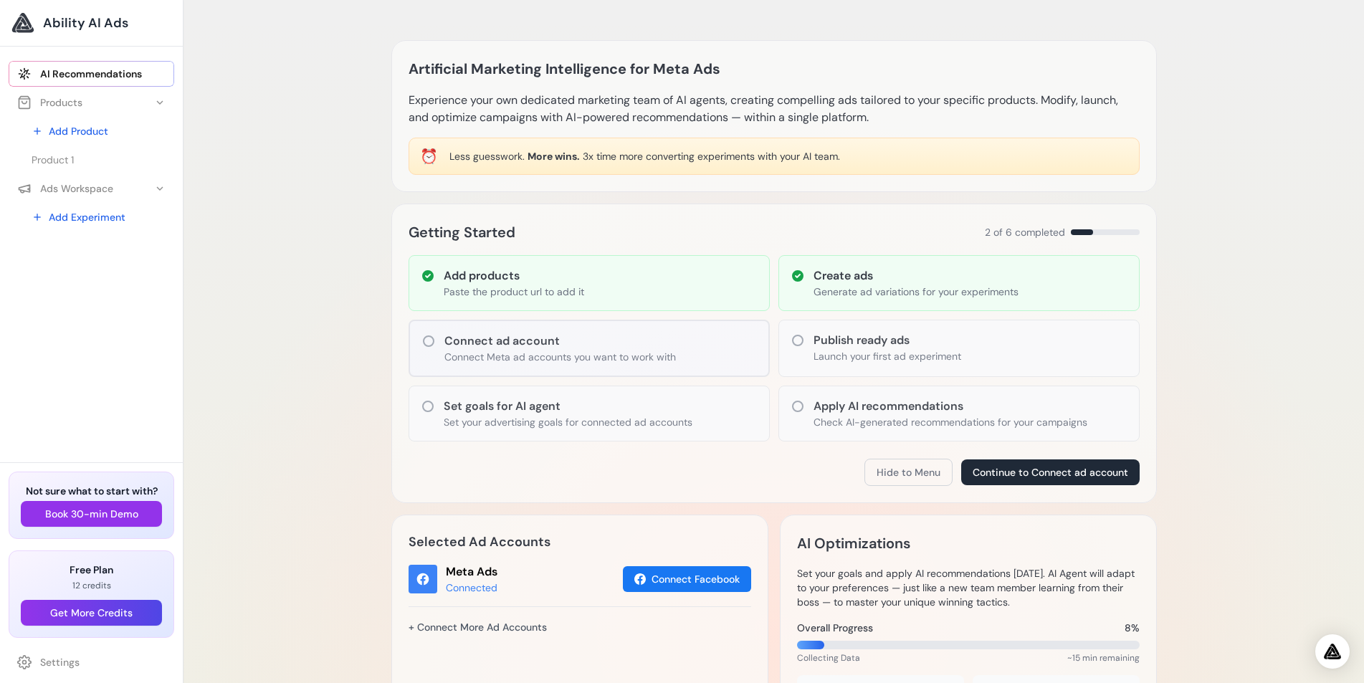
scroll to position [70, 0]
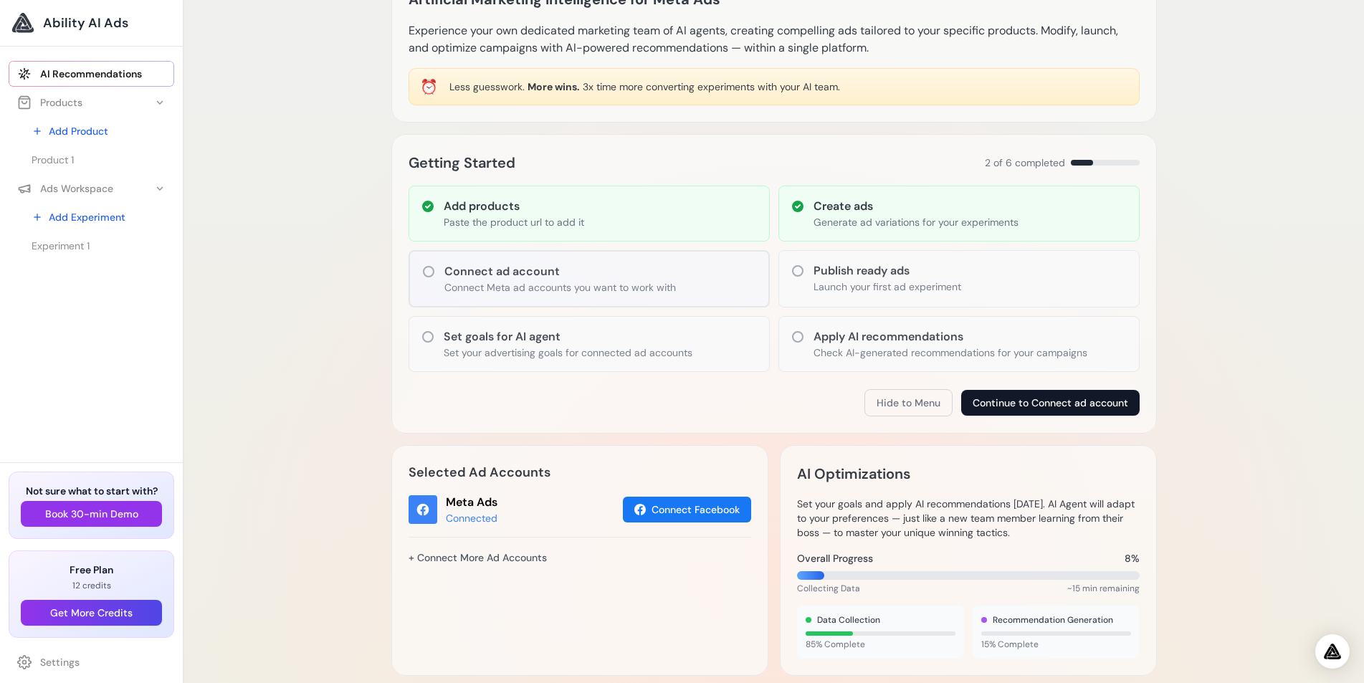
click at [1039, 402] on button "Continue to Connect ad account" at bounding box center [1050, 403] width 178 height 26
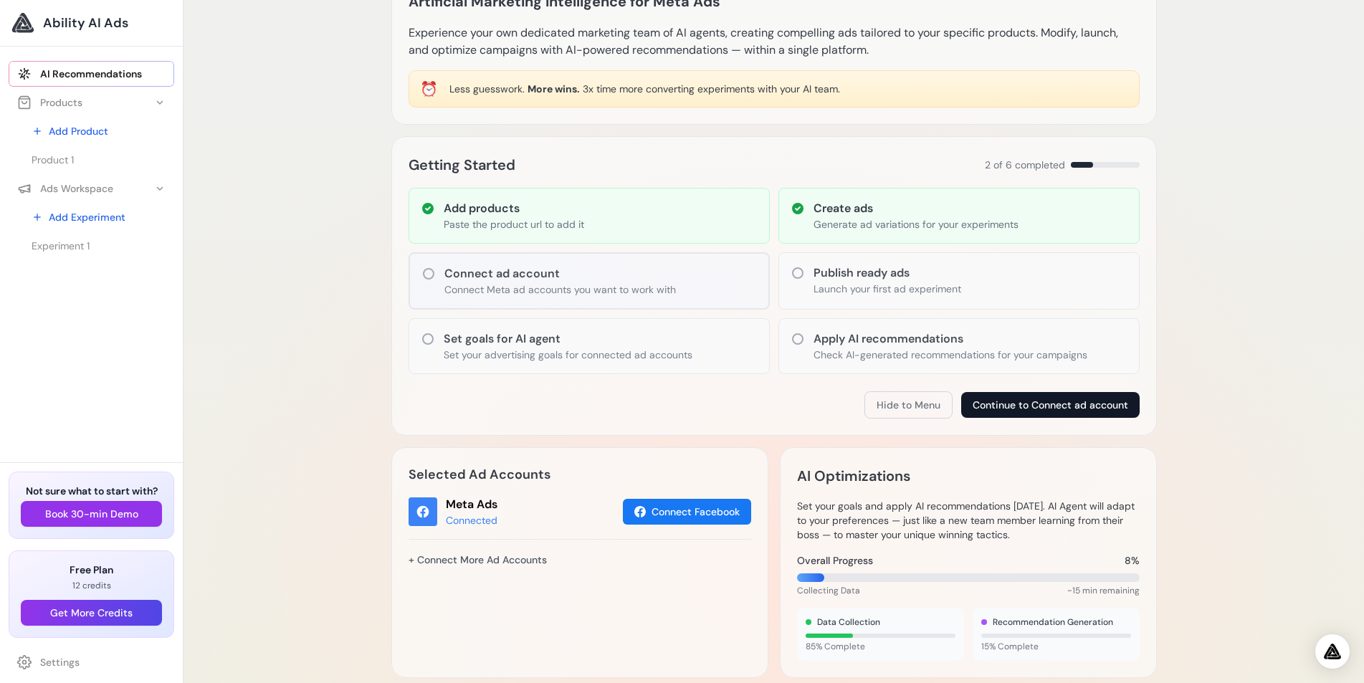
click at [1058, 401] on button "Continue to Connect ad account" at bounding box center [1050, 405] width 178 height 26
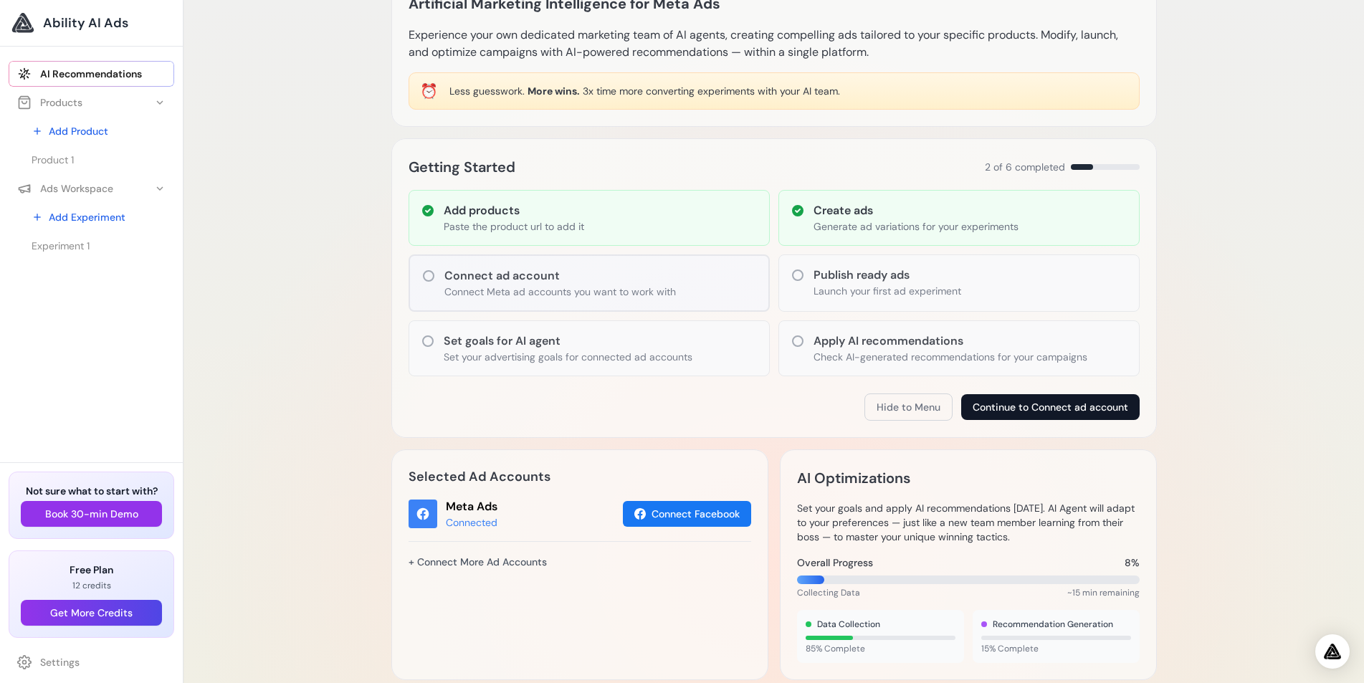
click at [1014, 401] on button "Continue to Connect ad account" at bounding box center [1050, 407] width 178 height 26
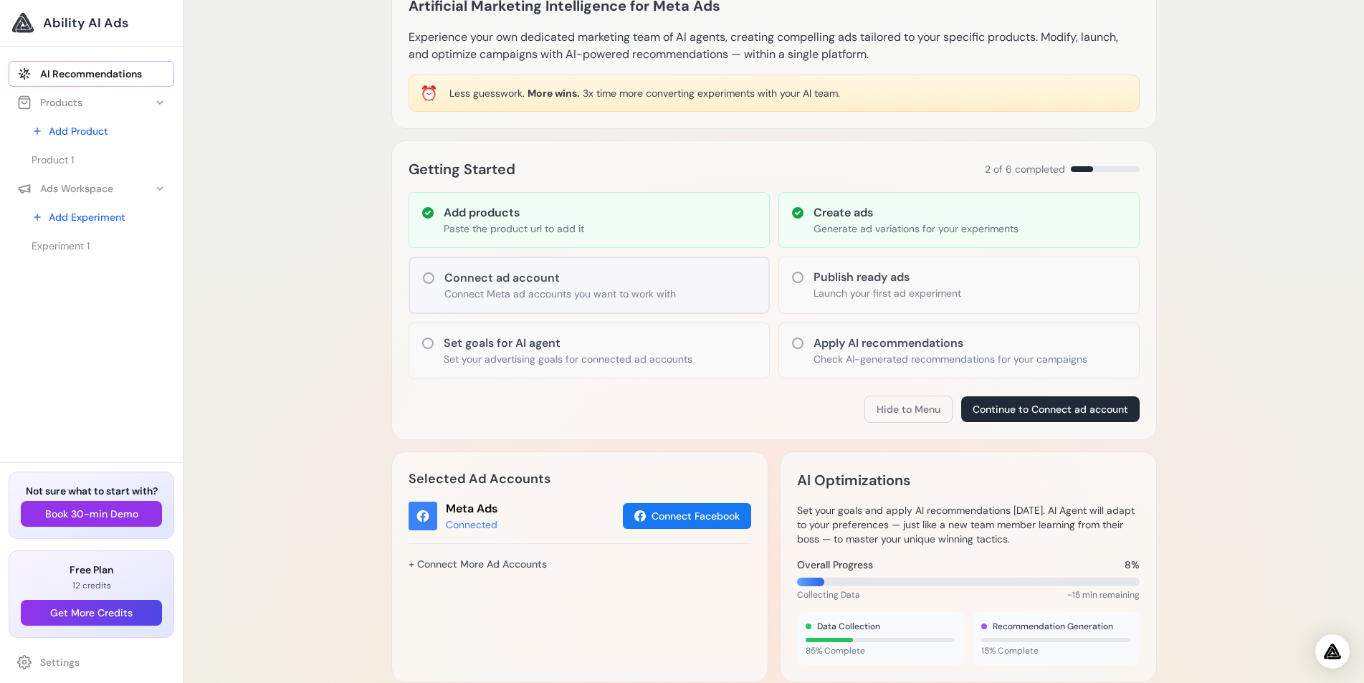
scroll to position [135, 0]
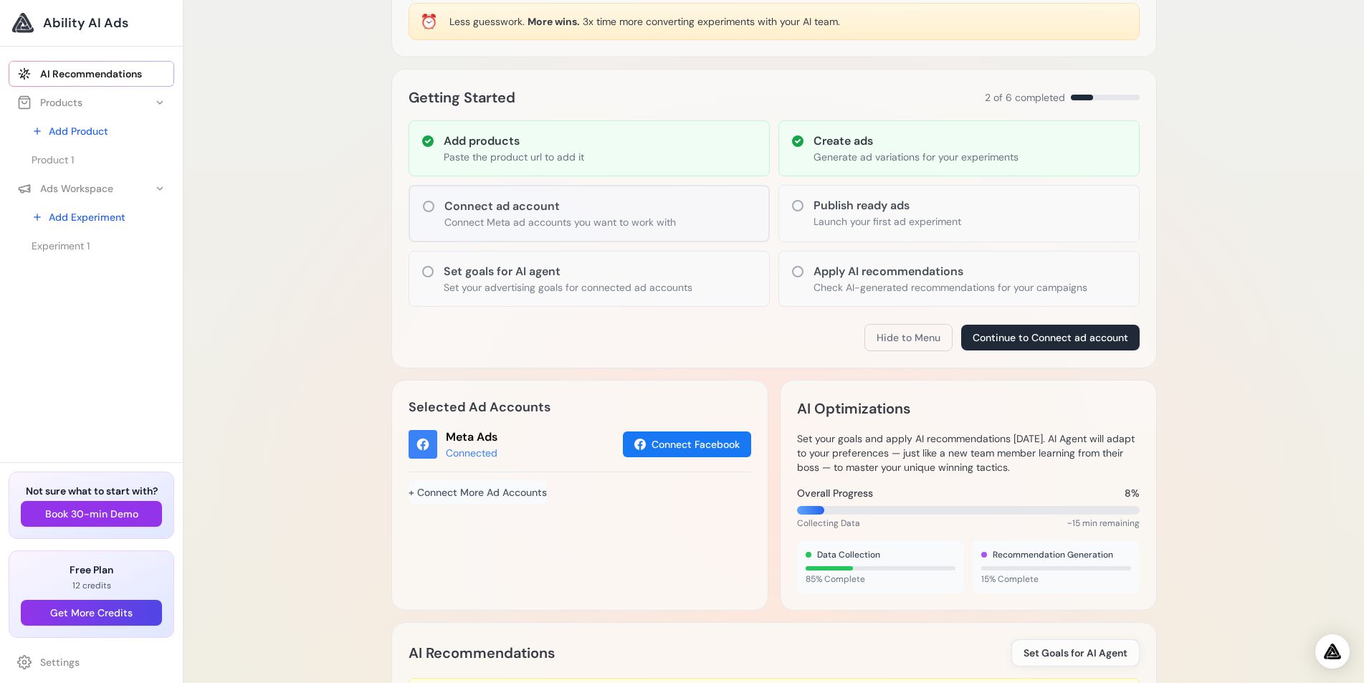
click at [501, 494] on link "+ Connect More Ad Accounts" at bounding box center [477, 492] width 138 height 24
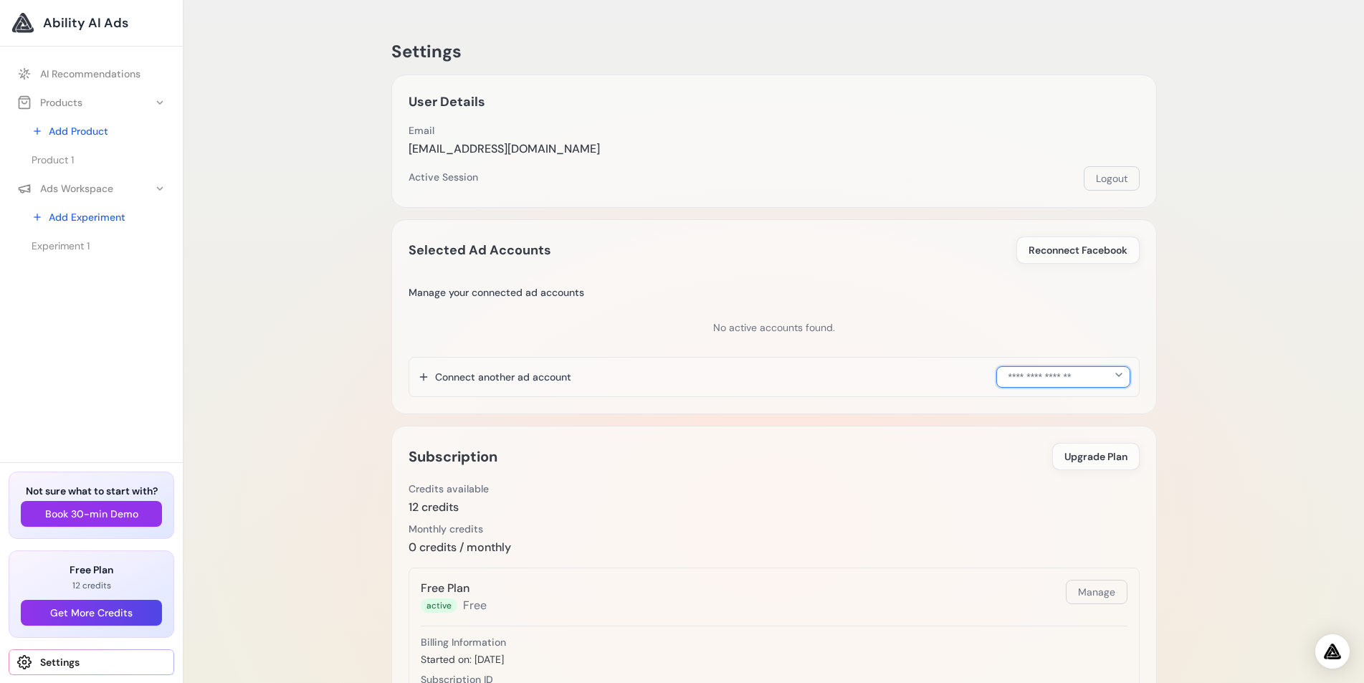
click at [1051, 374] on select "**********" at bounding box center [1063, 376] width 134 height 21
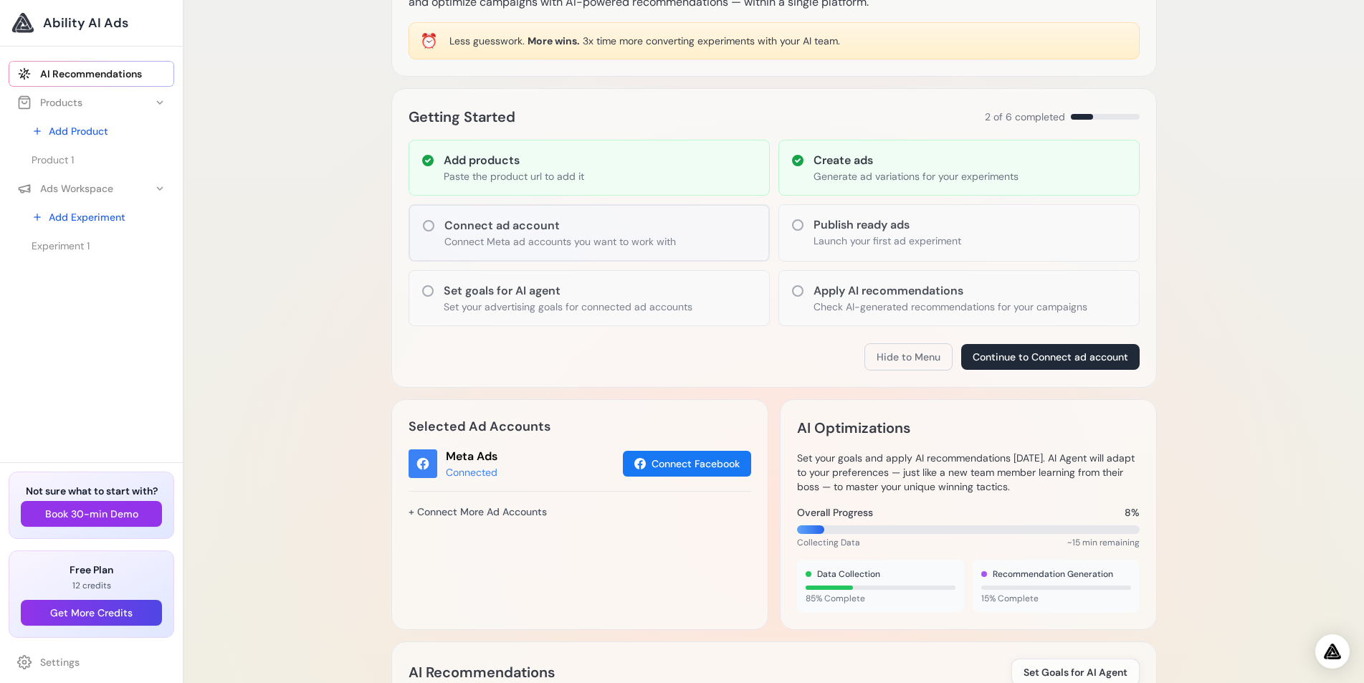
scroll to position [77, 0]
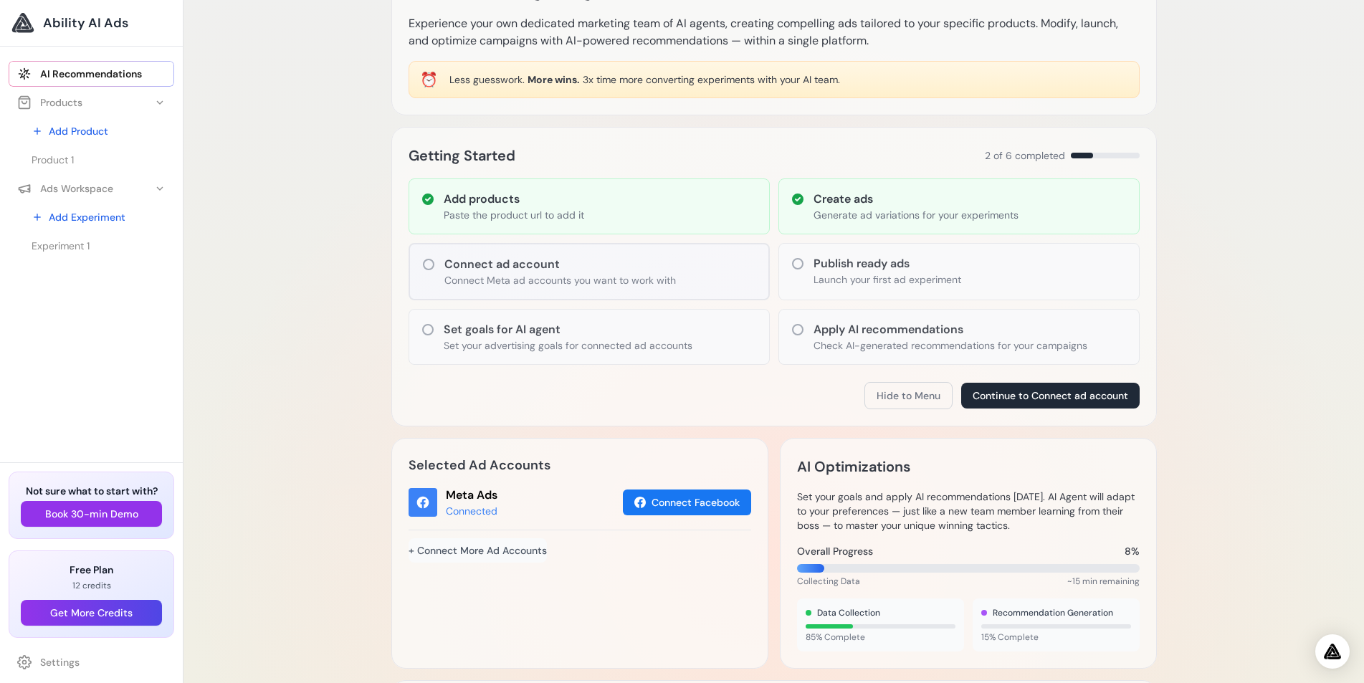
click at [446, 552] on link "+ Connect More Ad Accounts" at bounding box center [477, 550] width 138 height 24
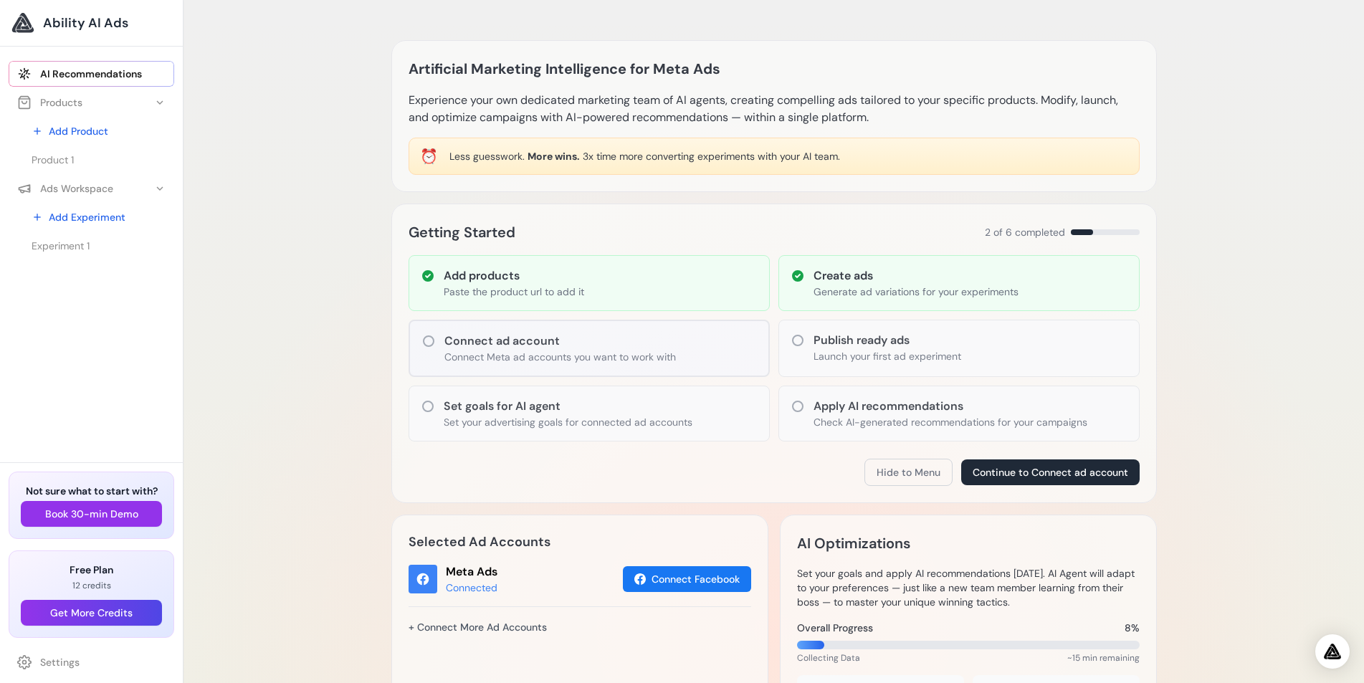
drag, startPoint x: 448, startPoint y: 153, endPoint x: 854, endPoint y: 162, distance: 406.4
click at [854, 162] on div "⏰ Less guesswork. More wins. 3x time more converting experiments with your AI t…" at bounding box center [773, 156] width 731 height 37
click at [732, 154] on span "3x time more converting experiments with your AI team." at bounding box center [711, 156] width 257 height 13
drag, startPoint x: 447, startPoint y: 156, endPoint x: 876, endPoint y: 166, distance: 428.7
click at [876, 166] on div "⏰ Less guesswork. More wins. 3x time more converting experiments with your AI t…" at bounding box center [773, 156] width 731 height 37
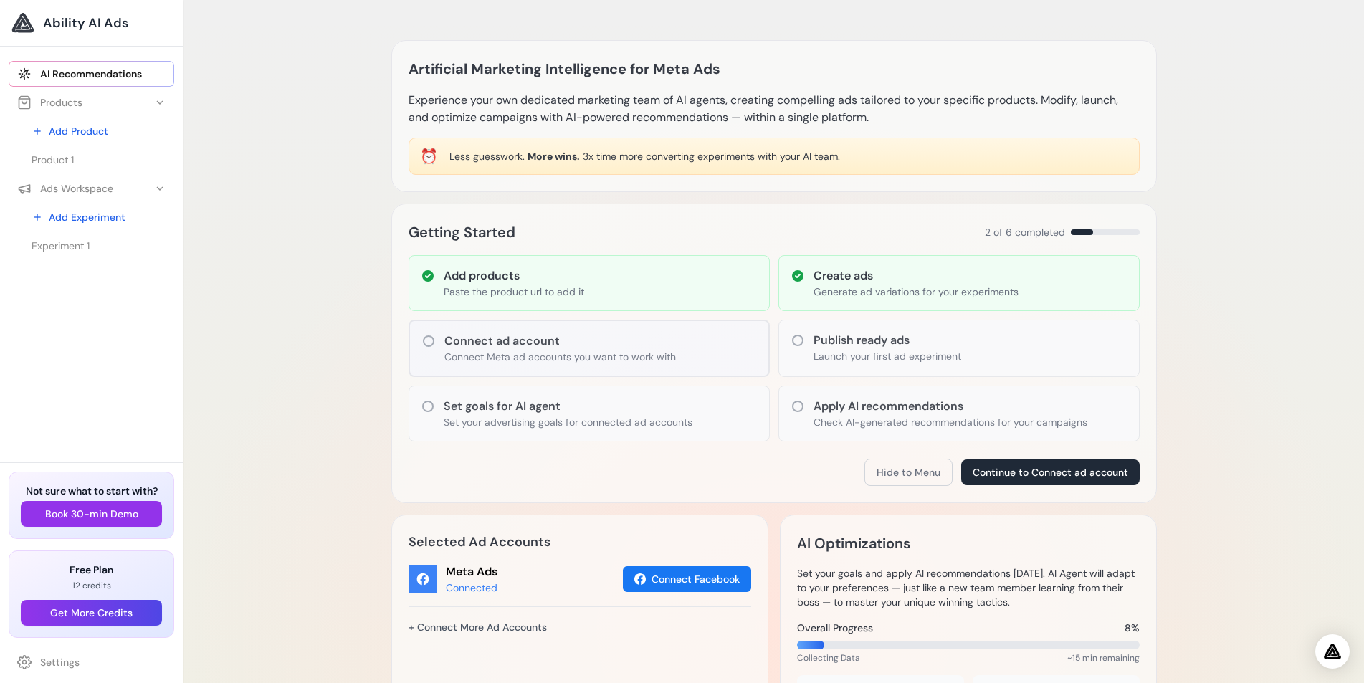
click at [674, 177] on div "Artificial Marketing Intelligence for Meta Ads Experience your own dedicated ma…" at bounding box center [773, 116] width 765 height 152
